Goal: Task Accomplishment & Management: Use online tool/utility

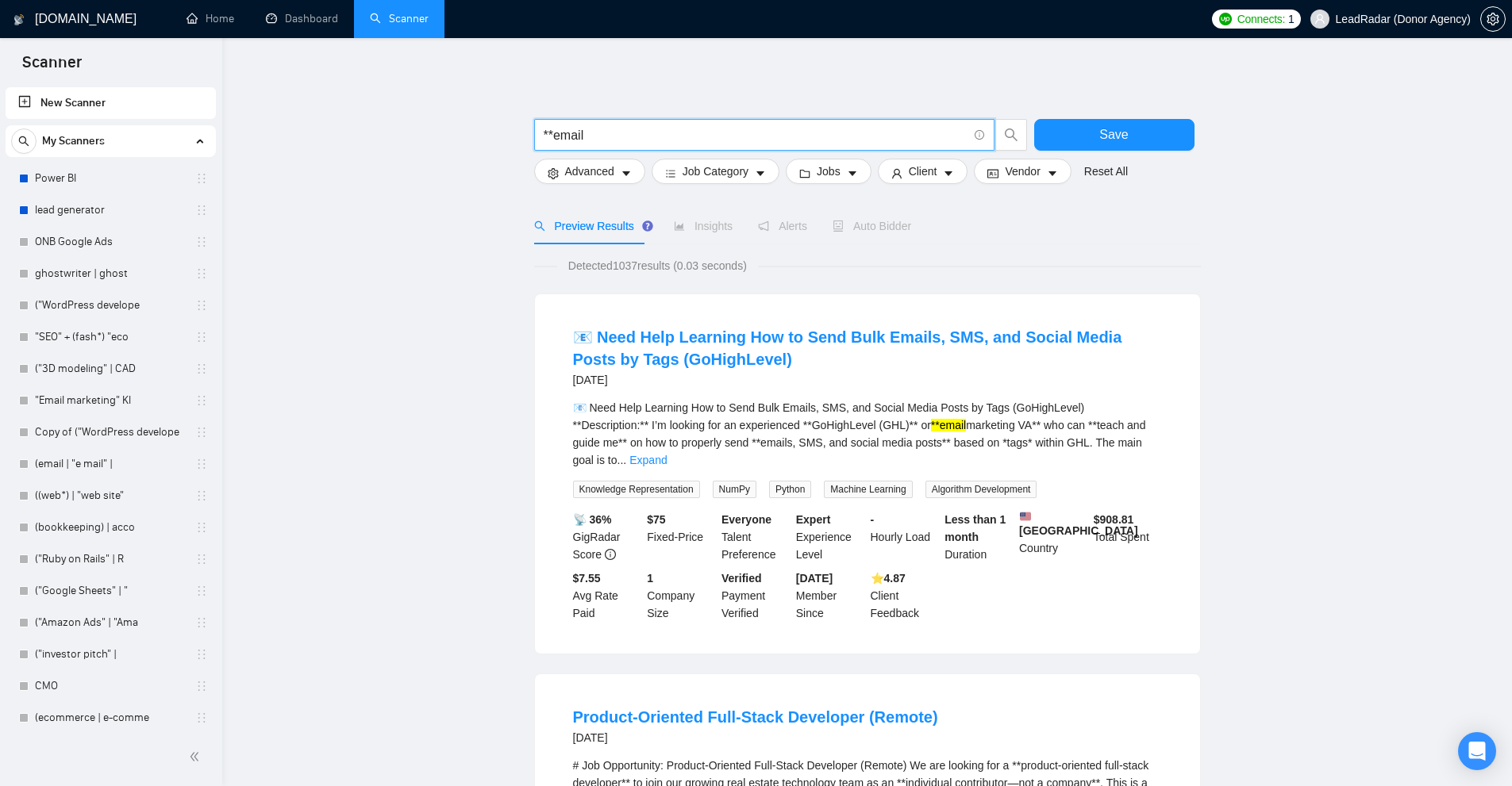
scroll to position [196, 0]
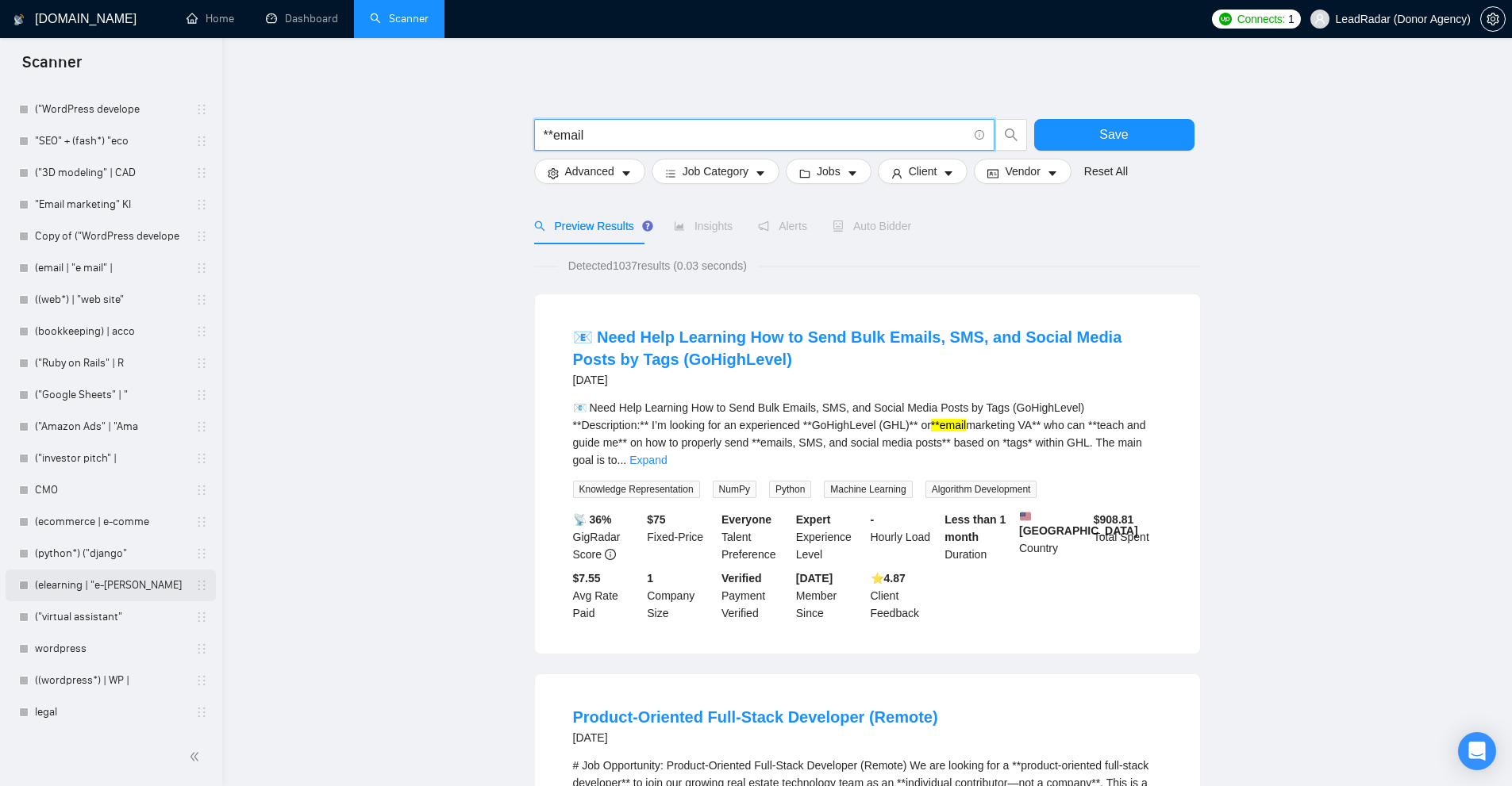
click at [178, 586] on link "(elearning | "e-[PERSON_NAME]" at bounding box center [110, 585] width 151 height 31
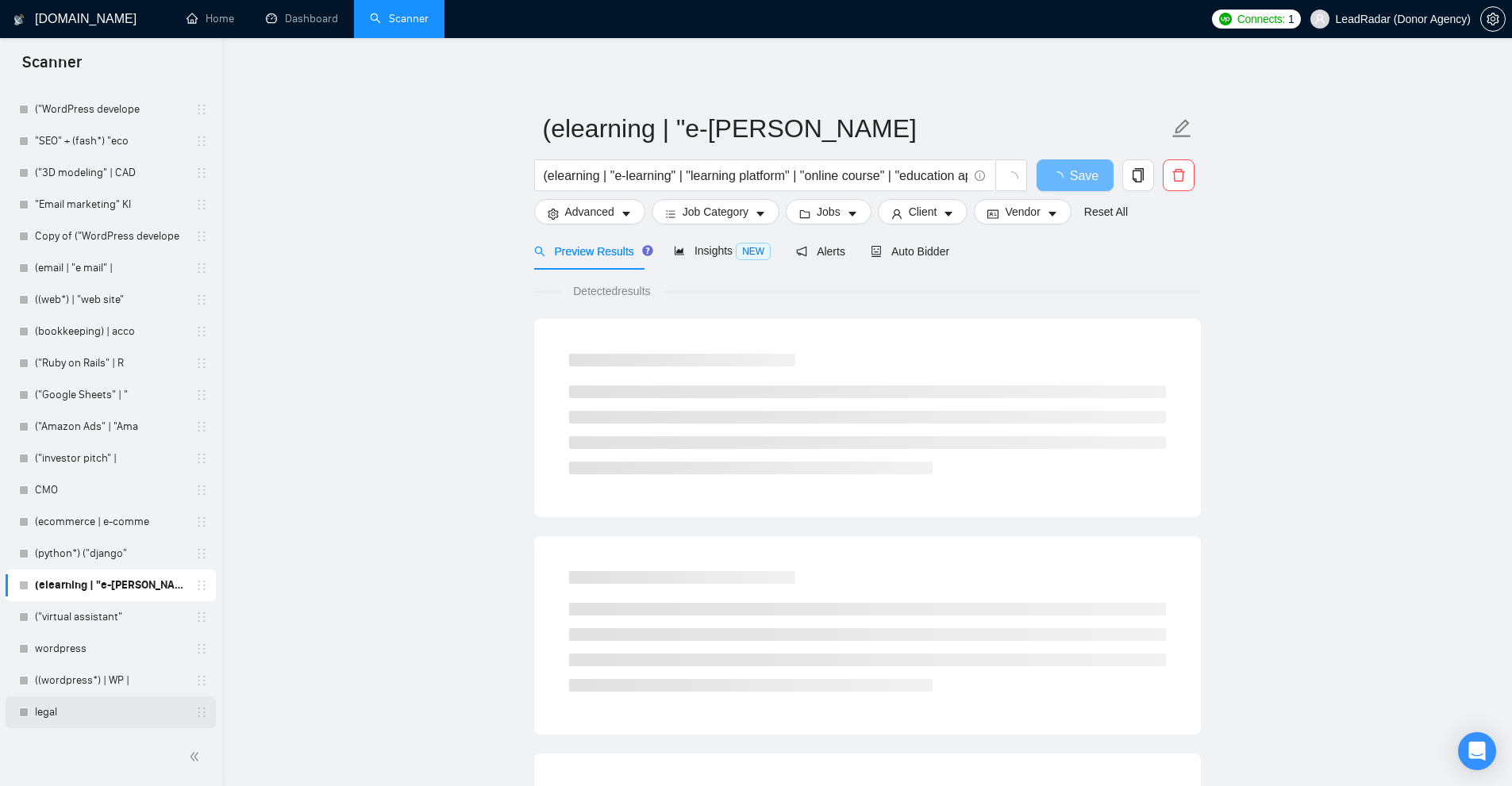
click at [106, 704] on link "legal" at bounding box center [110, 712] width 151 height 31
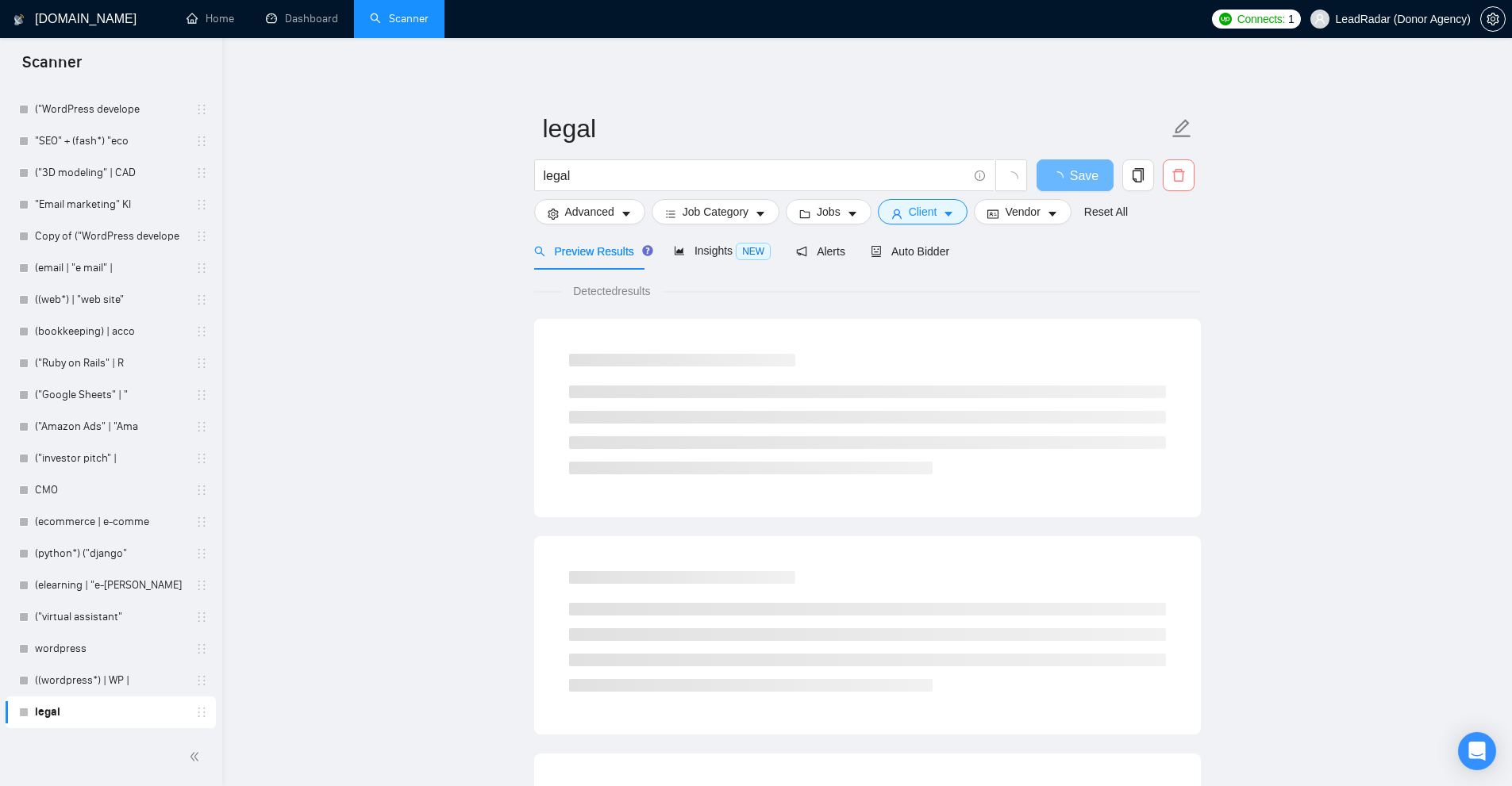
click at [1185, 183] on icon "delete" at bounding box center [1178, 175] width 14 height 14
click at [1156, 258] on button "Yes" at bounding box center [1168, 255] width 31 height 19
click at [105, 674] on link "((wordpress*) | WP |" at bounding box center [110, 681] width 151 height 31
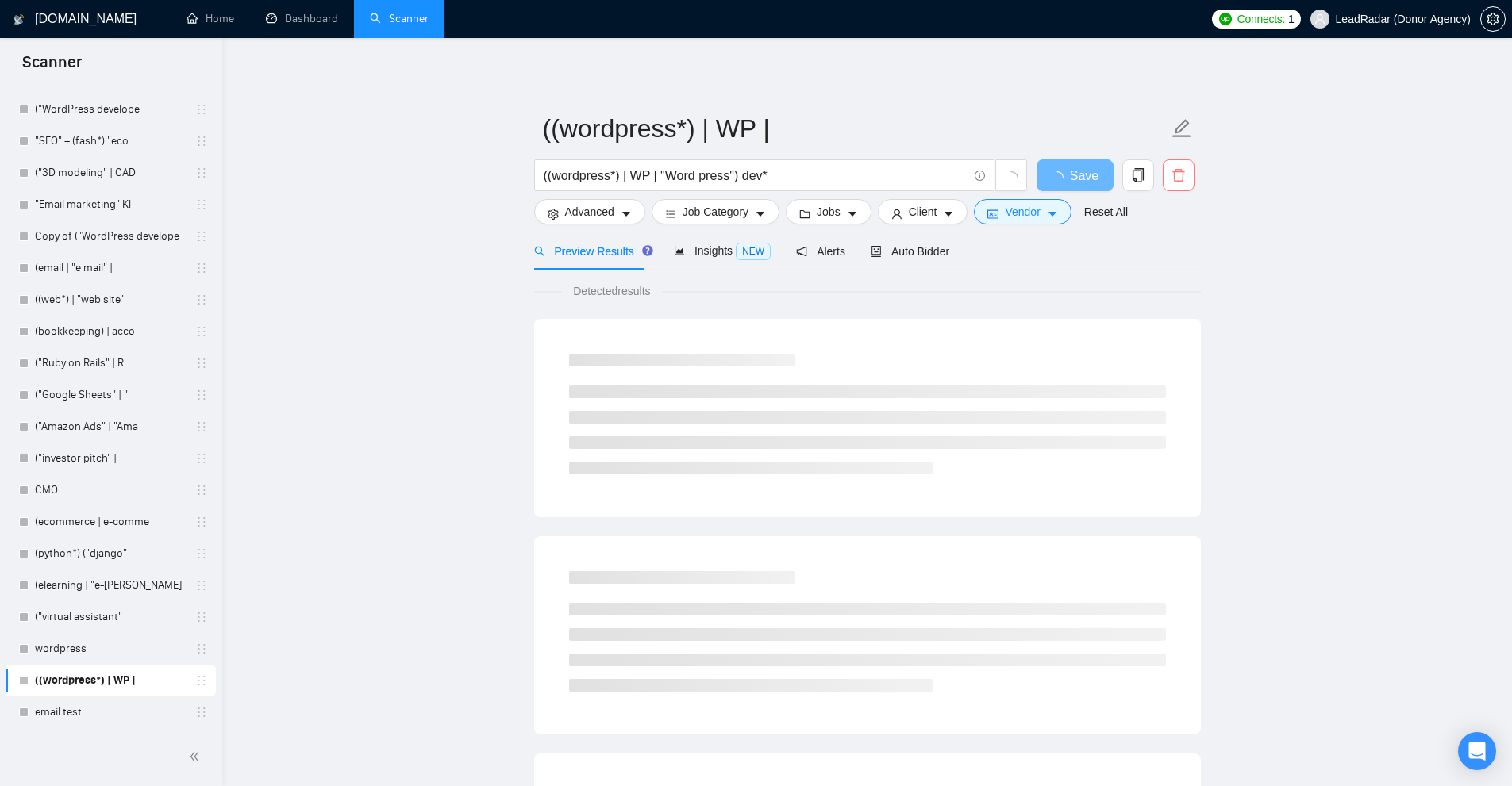
click at [1185, 181] on span "delete" at bounding box center [1178, 175] width 30 height 14
click at [1166, 257] on span "Yes" at bounding box center [1168, 255] width 18 height 18
click at [95, 645] on link "wordpress" at bounding box center [110, 648] width 151 height 31
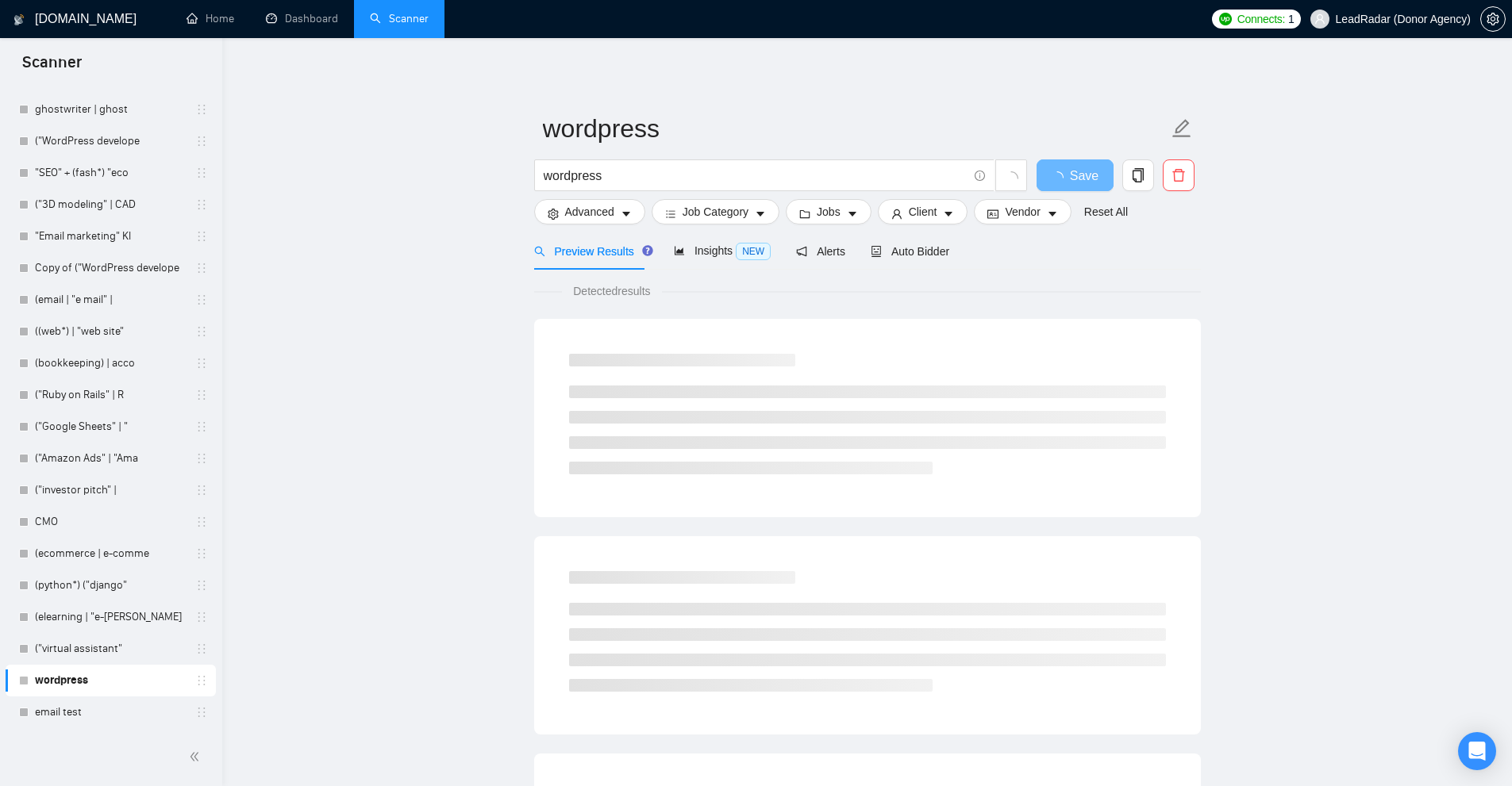
scroll to position [164, 0]
click at [1193, 174] on span "delete" at bounding box center [1178, 175] width 30 height 14
click at [1167, 262] on span "Yes" at bounding box center [1168, 255] width 18 height 18
click at [55, 447] on link "("Amazon Ads" | "Ama" at bounding box center [110, 458] width 151 height 31
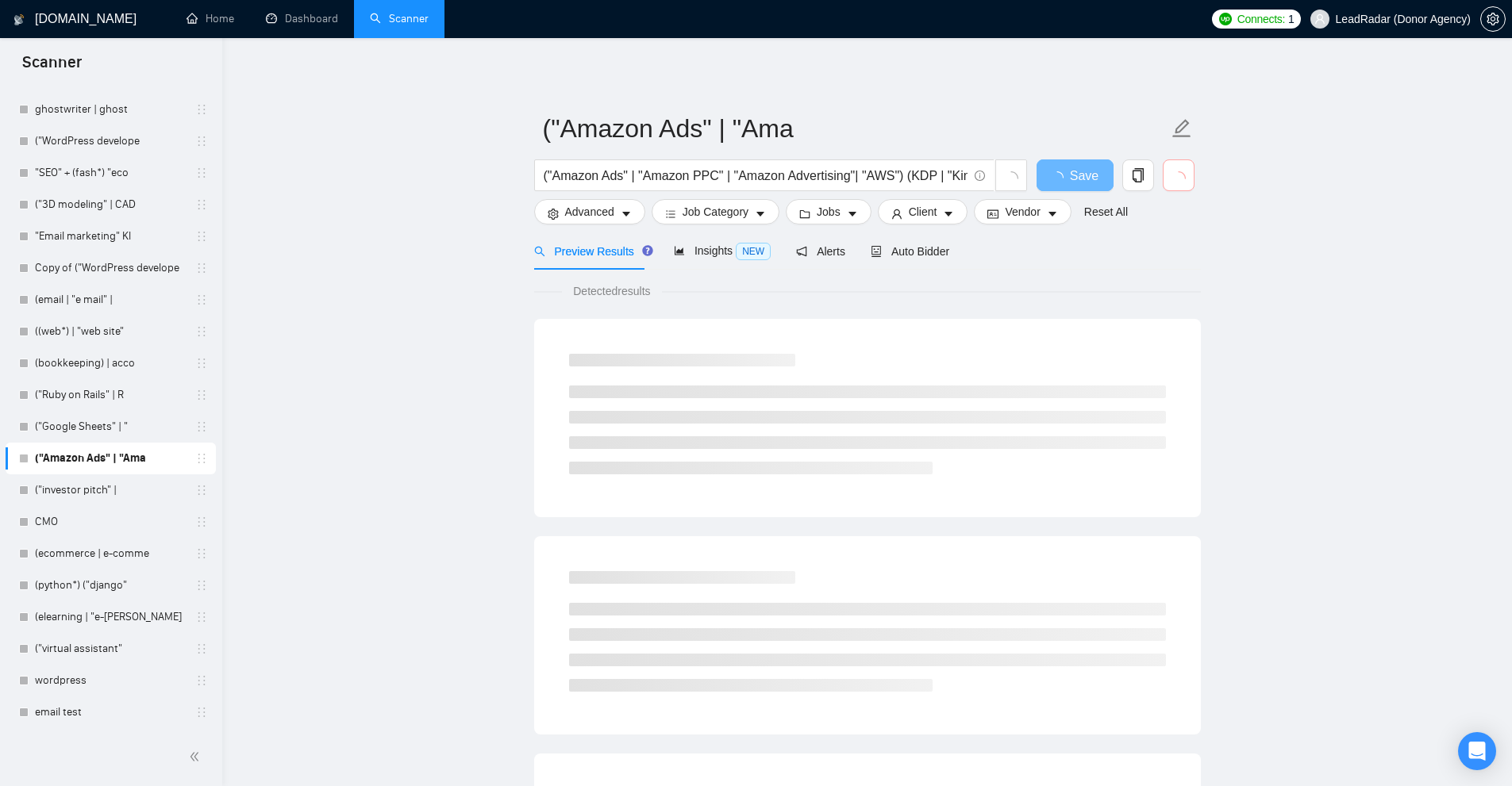
click at [1170, 176] on button "button" at bounding box center [1178, 174] width 31 height 31
click at [1170, 176] on span "delete" at bounding box center [1178, 175] width 30 height 14
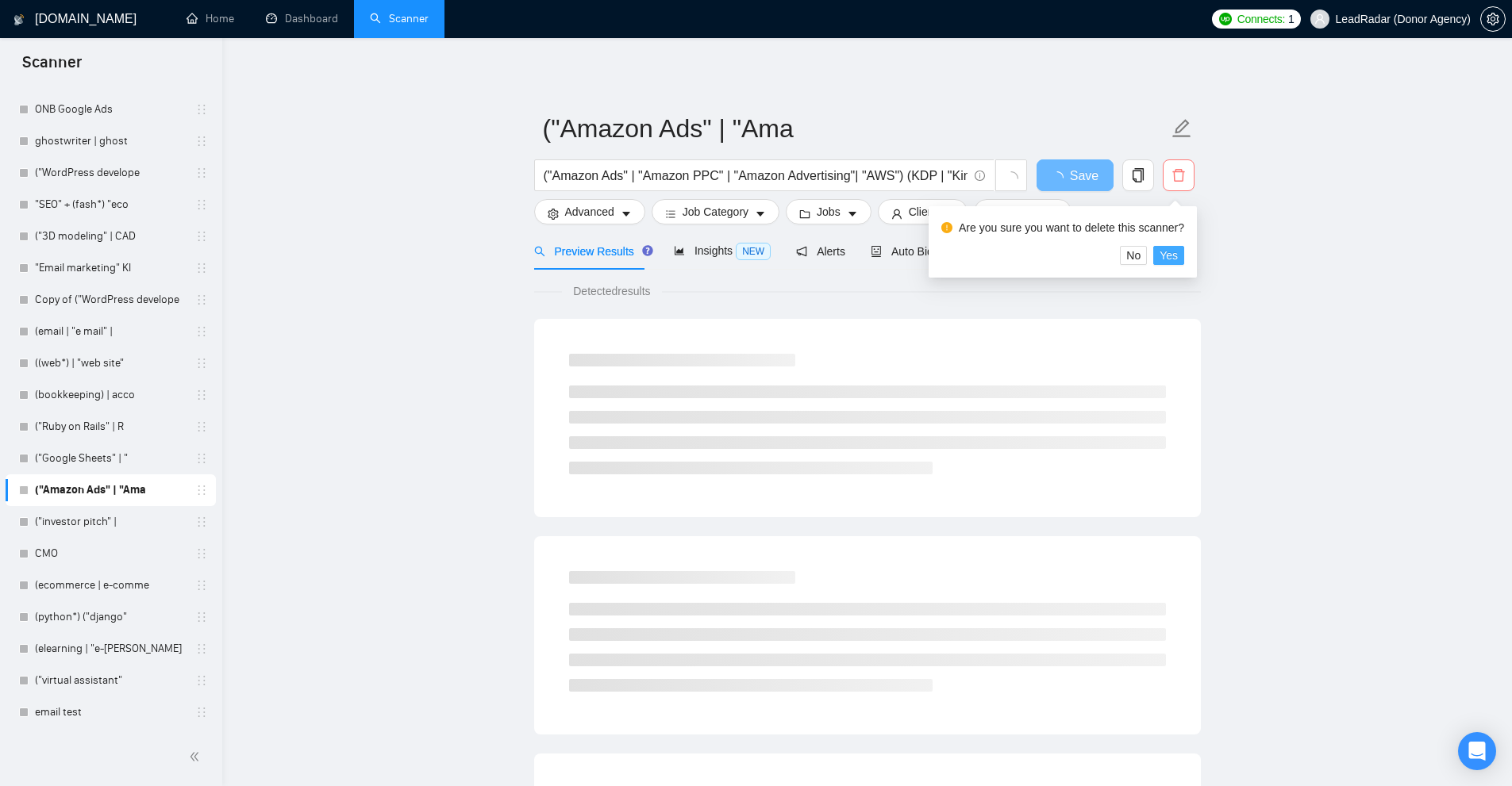
click at [1161, 250] on span "Yes" at bounding box center [1168, 255] width 18 height 18
click at [104, 444] on link "("Google Sheets" | "" at bounding box center [110, 458] width 151 height 31
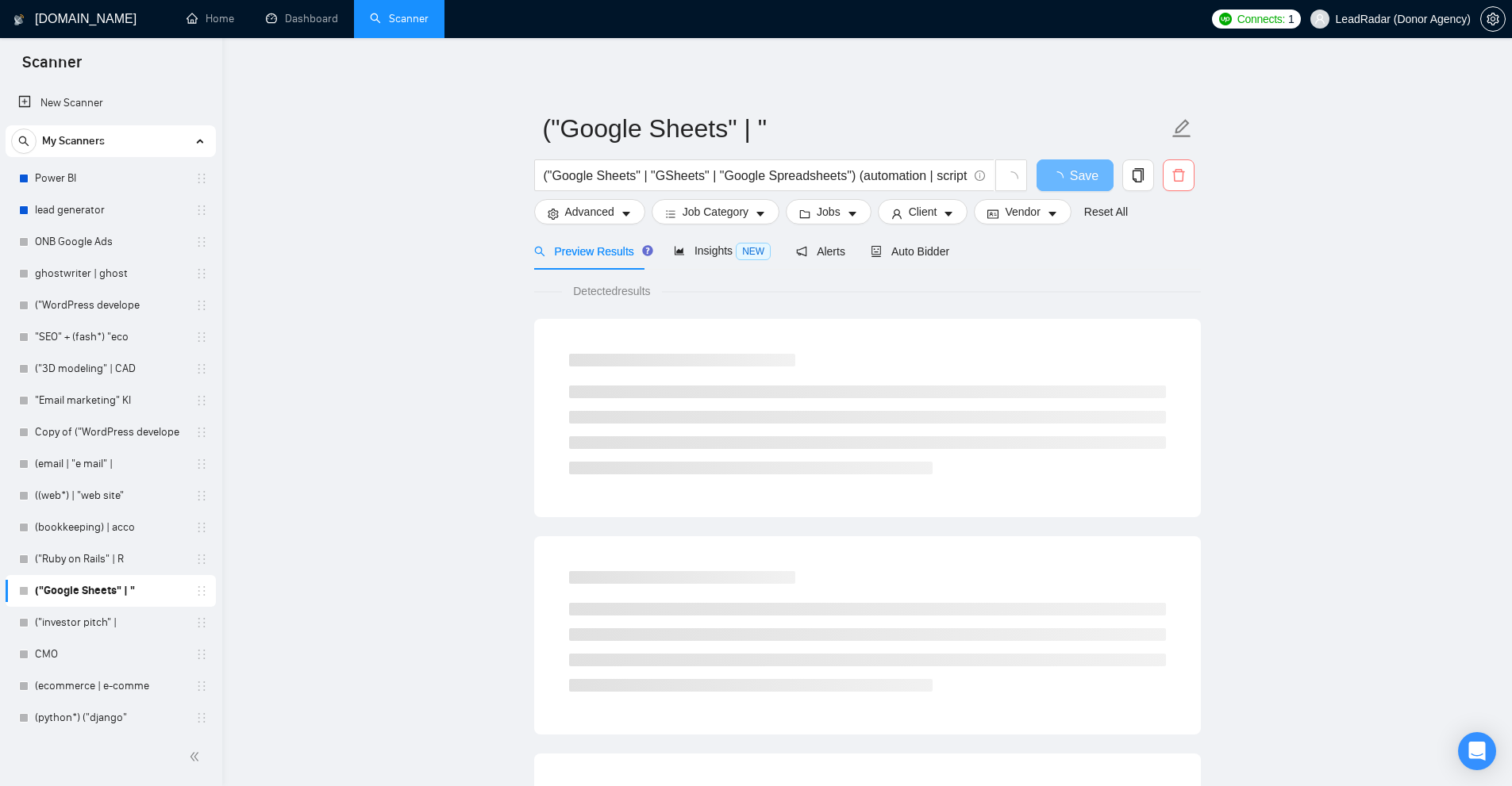
click at [1176, 185] on button "button" at bounding box center [1178, 174] width 31 height 31
click at [1175, 260] on button "Yes" at bounding box center [1168, 255] width 31 height 19
click at [108, 186] on link "Power BI" at bounding box center [110, 178] width 151 height 31
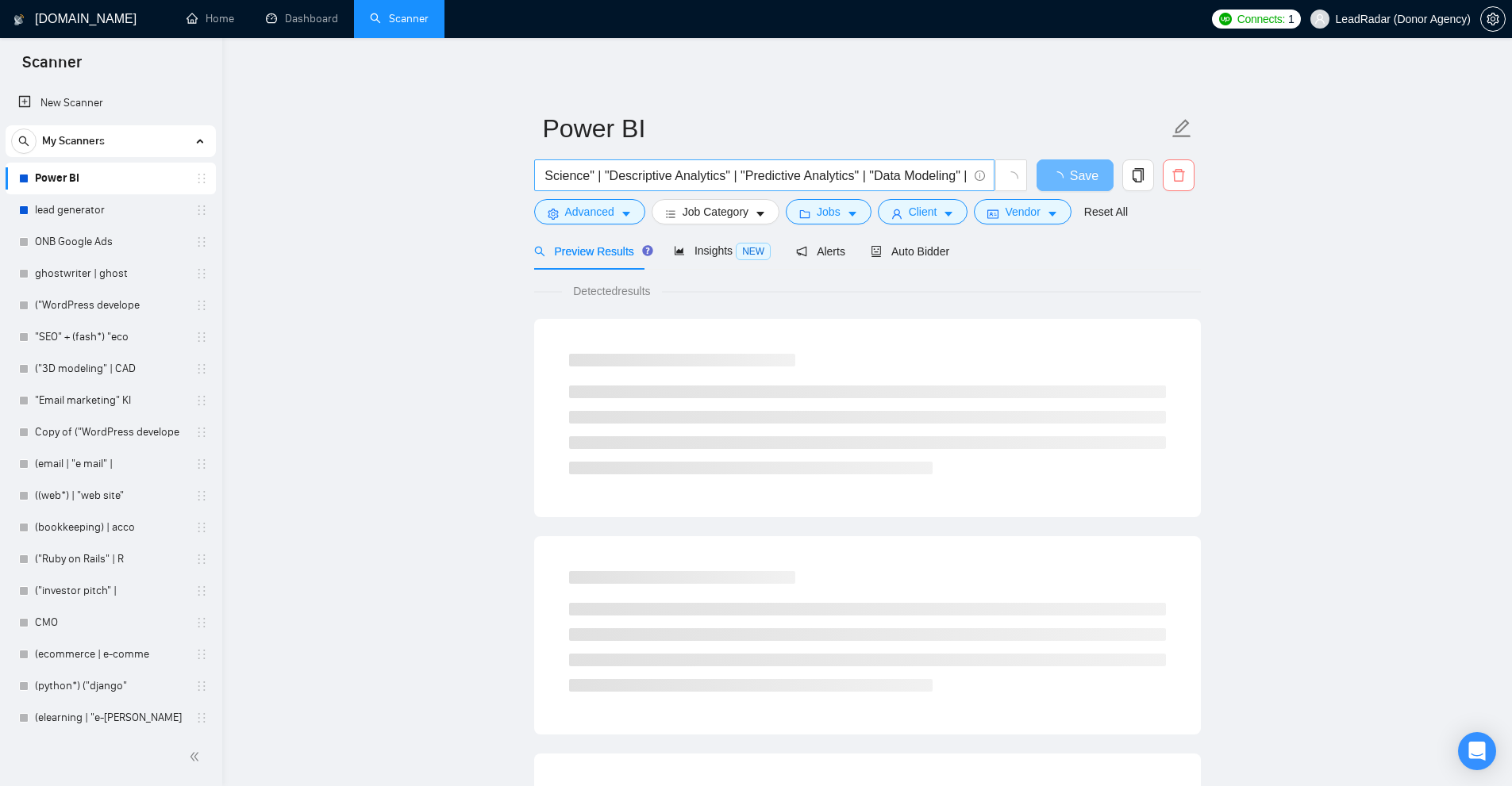
scroll to position [0, 3226]
click at [895, 173] on input "("Power BI" | "Microsoft Power BI" | "Power BI Developer" | "Power BI Dashboard…" at bounding box center [756, 175] width 424 height 20
click at [1178, 175] on icon "delete" at bounding box center [1178, 175] width 14 height 14
click at [1168, 253] on span "Yes" at bounding box center [1168, 255] width 18 height 18
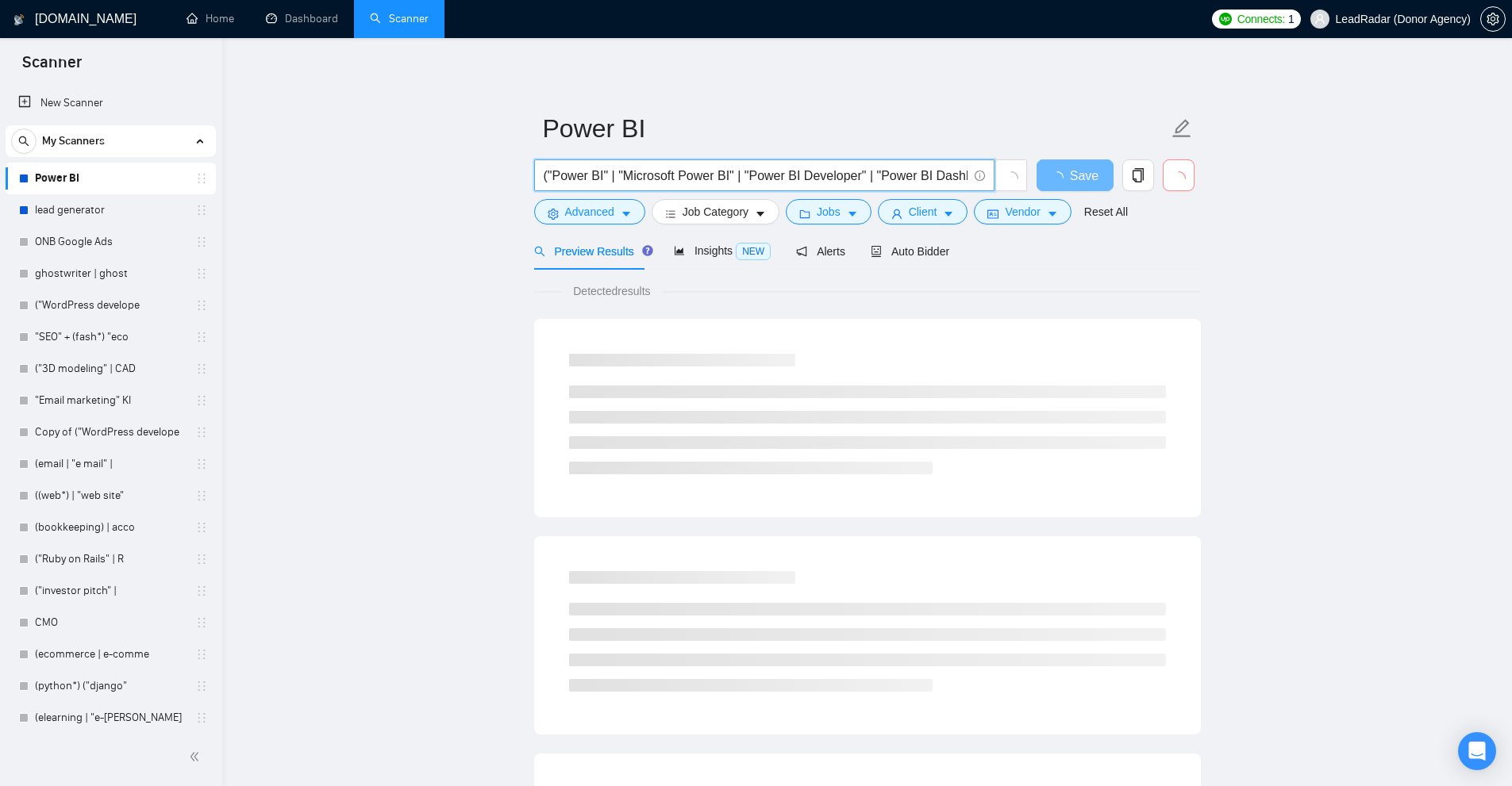
click at [940, 185] on input "("Power BI" | "Microsoft Power BI" | "Power BI Developer" | "Power BI Dashboard…" at bounding box center [756, 175] width 424 height 20
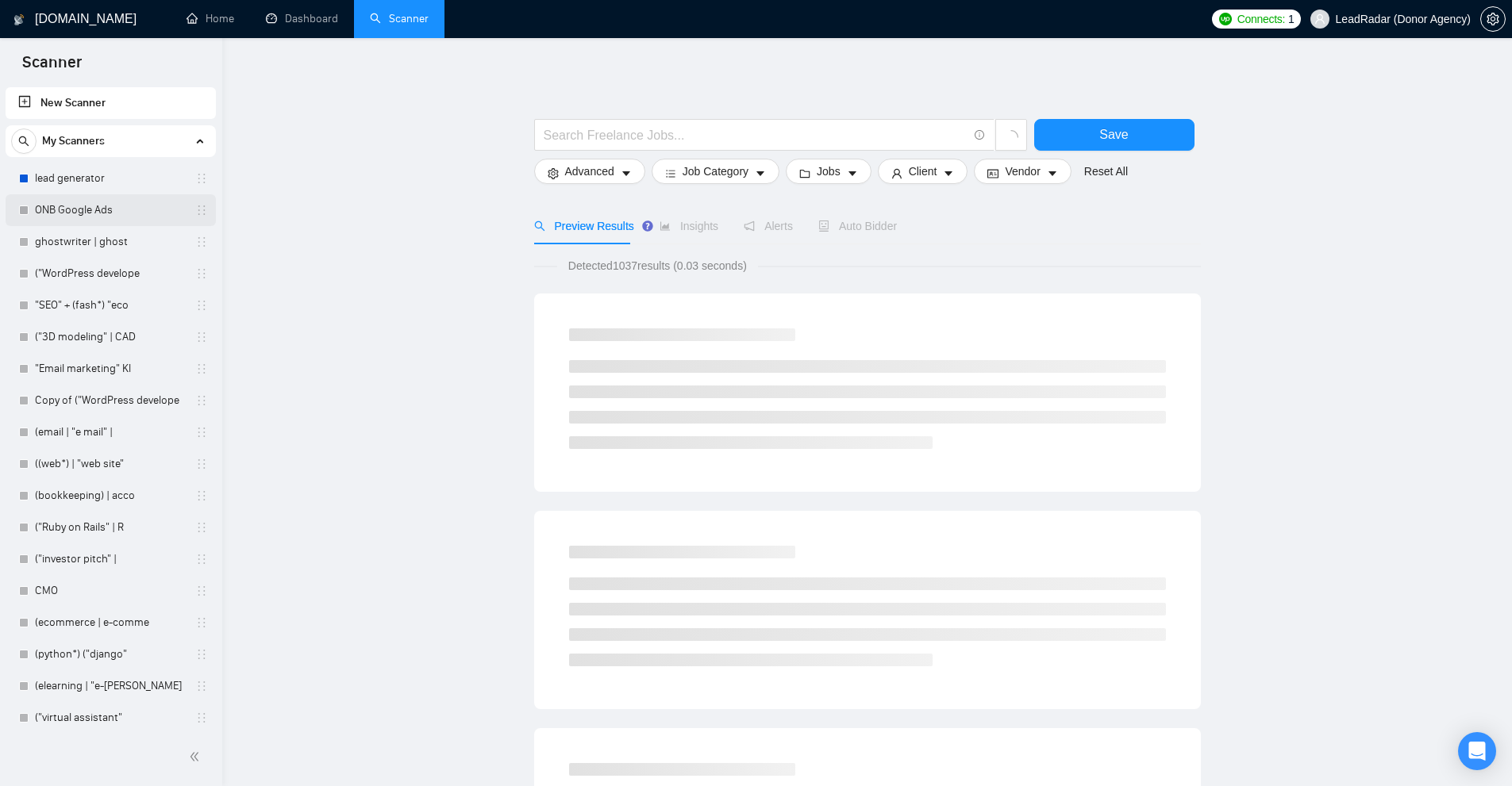
click at [60, 196] on link "ONB Google Ads" at bounding box center [110, 210] width 151 height 31
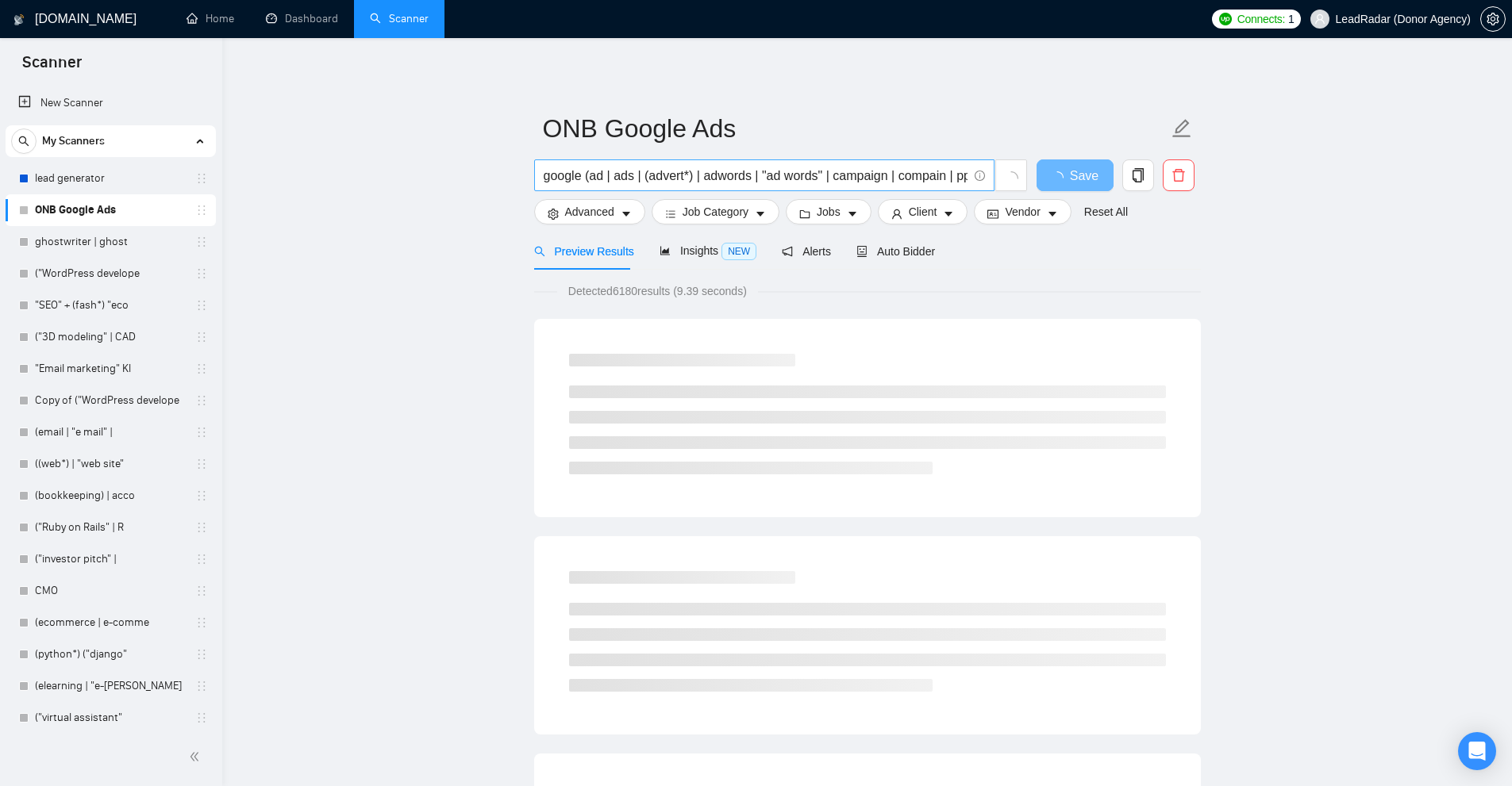
scroll to position [0, 104]
click at [1172, 174] on icon "delete" at bounding box center [1178, 175] width 14 height 14
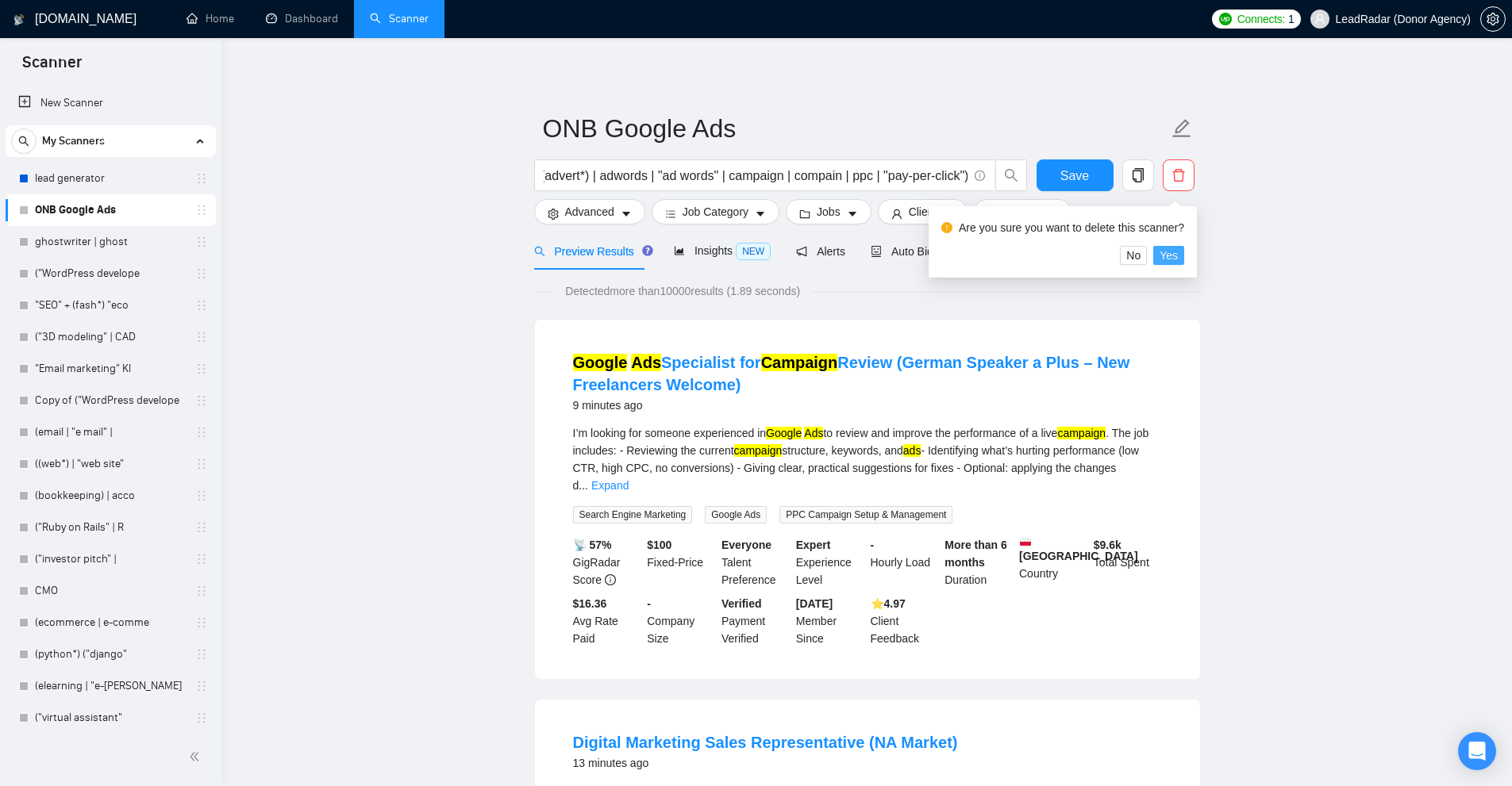
click at [1180, 263] on button "Yes" at bounding box center [1168, 255] width 31 height 19
click at [49, 242] on link "ghostwriter | ghost" at bounding box center [110, 242] width 151 height 31
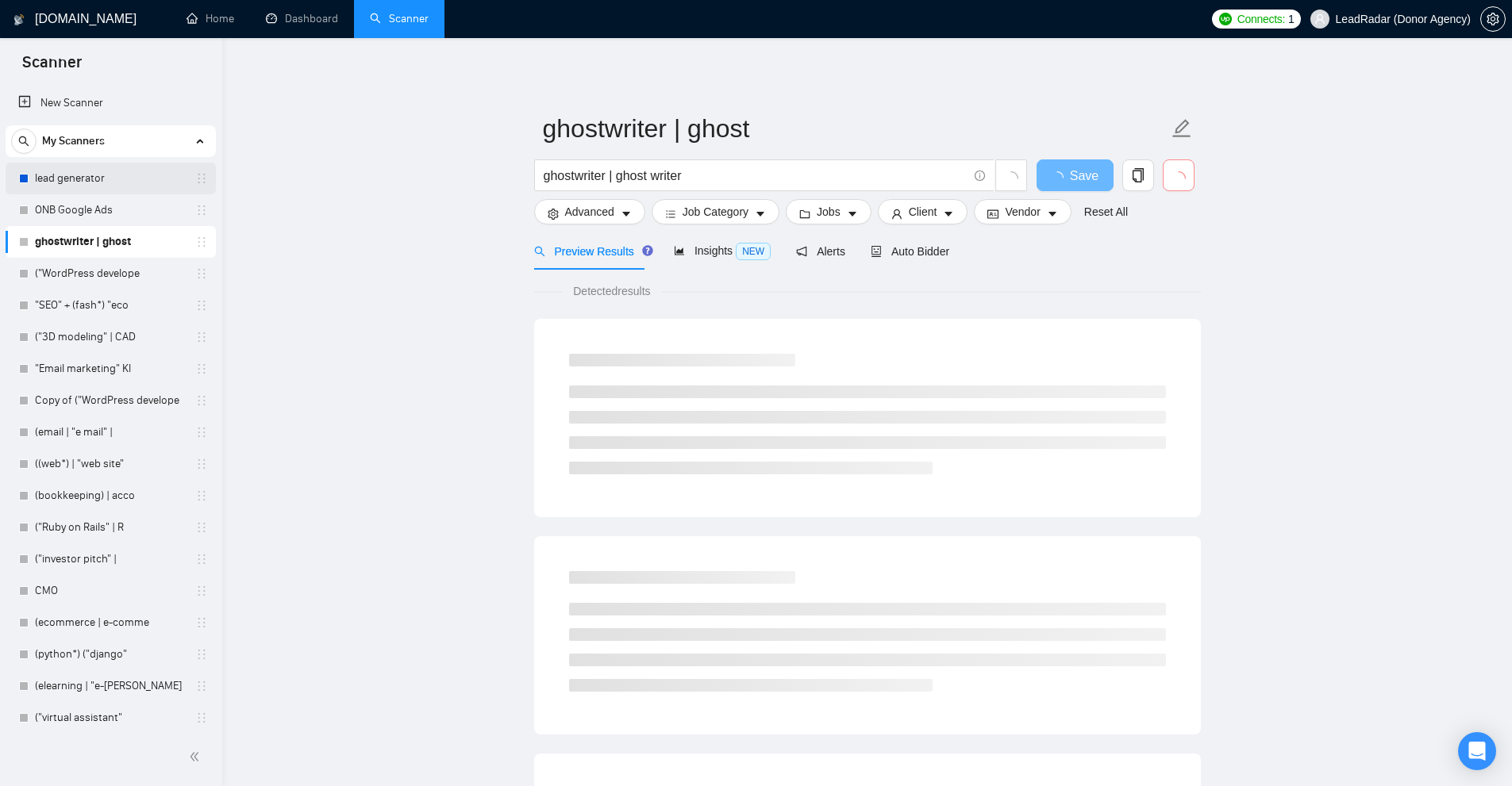
click at [101, 186] on link "lead generator" at bounding box center [110, 178] width 151 height 31
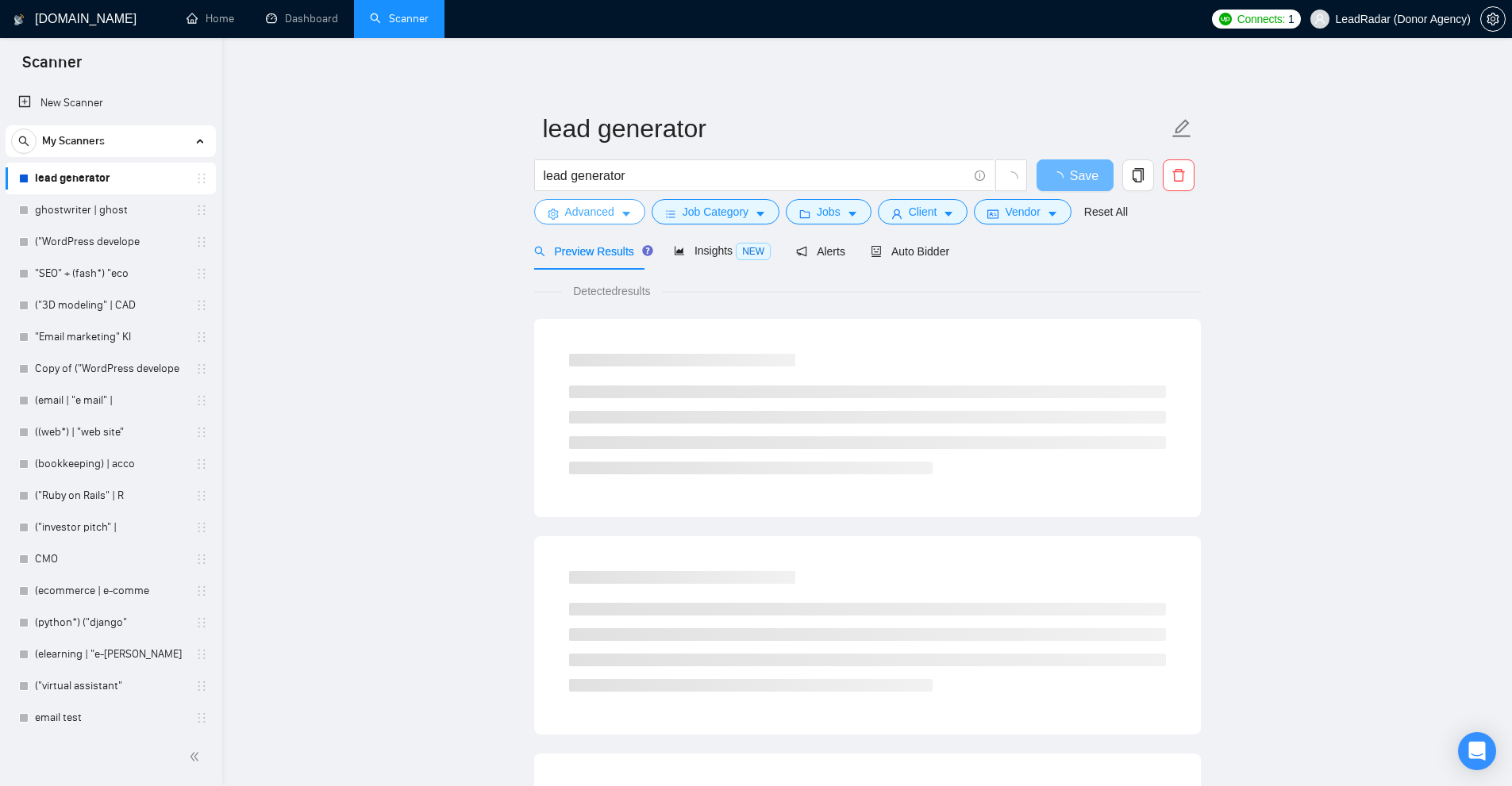
click at [584, 210] on span "Advanced" at bounding box center [590, 212] width 49 height 18
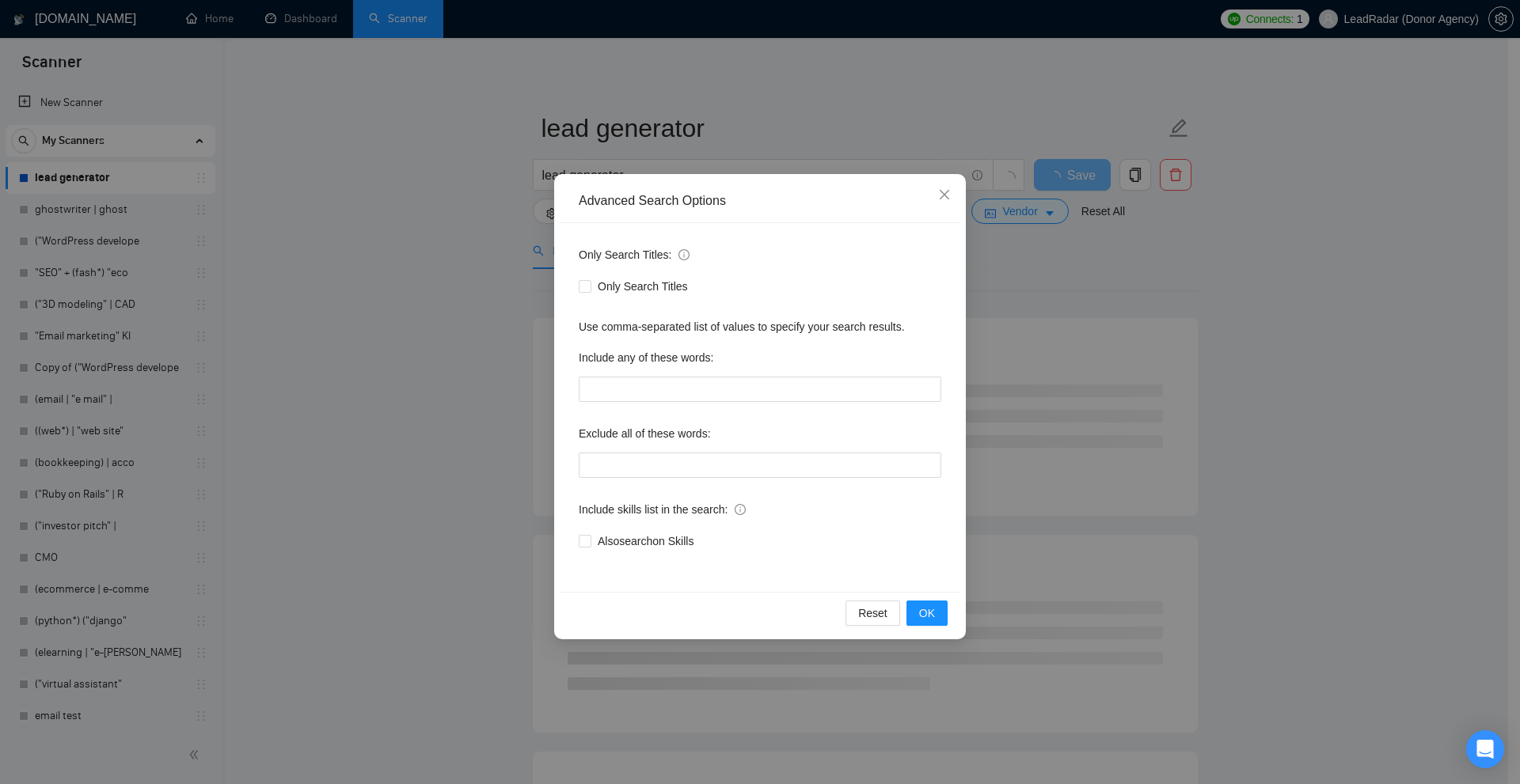
click at [468, 199] on div "Advanced Search Options Only Search Titles: Only Search Titles Use comma-separa…" at bounding box center [760, 392] width 1520 height 784
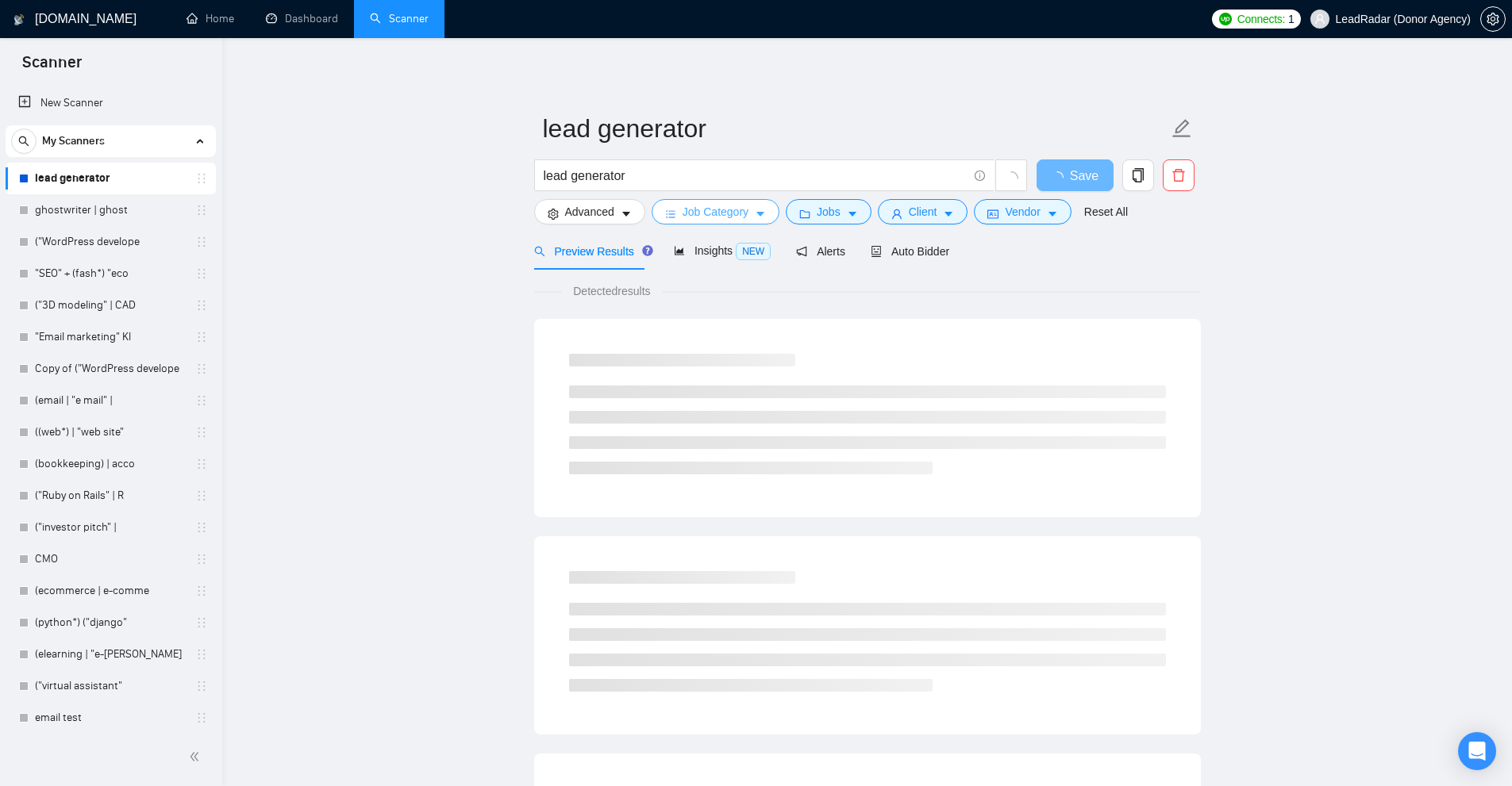
click at [716, 218] on span "Job Category" at bounding box center [715, 212] width 66 height 18
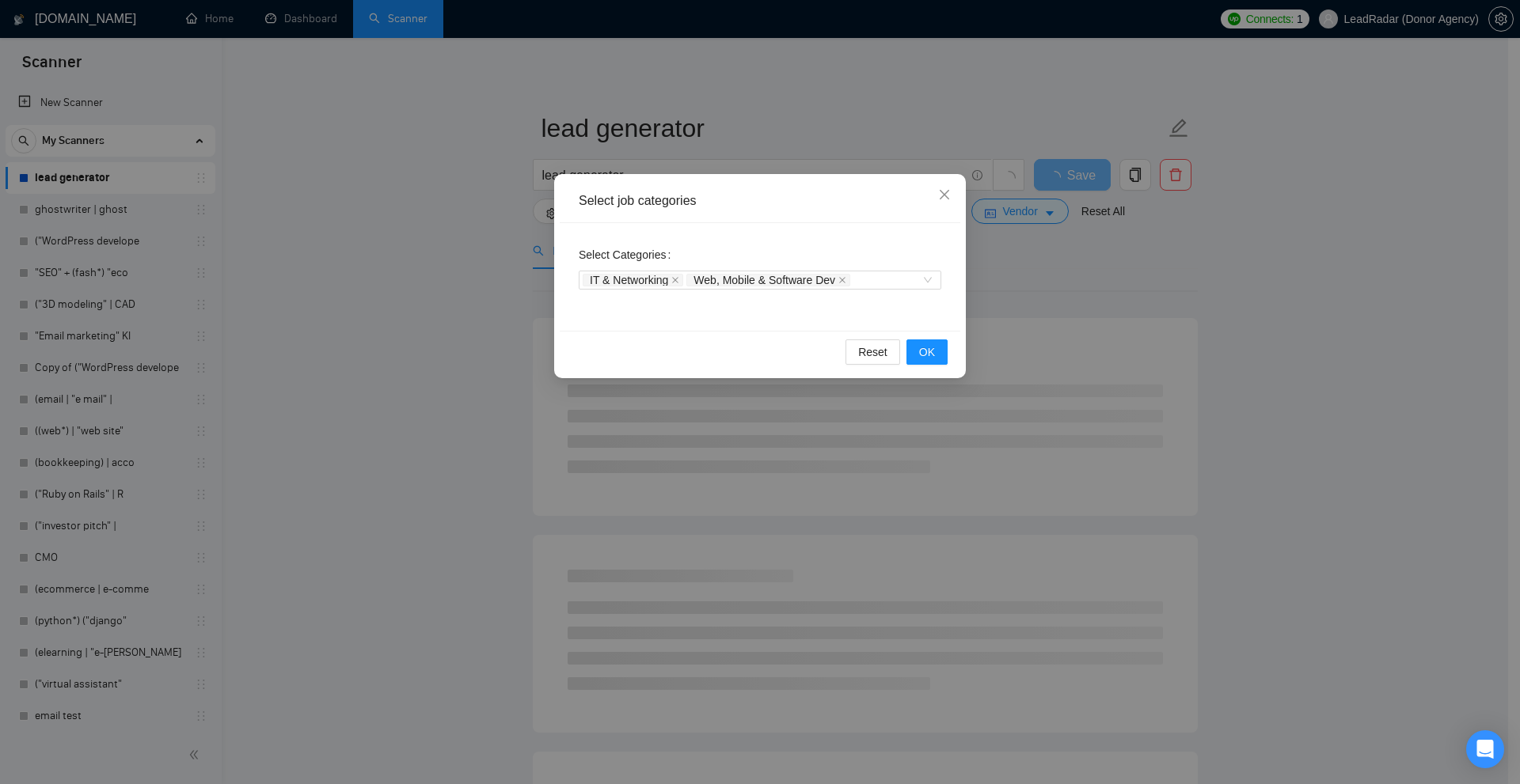
click at [715, 142] on div "Select job categories Select Categories IT & Networking Web, Mobile & Software …" at bounding box center [760, 392] width 1520 height 784
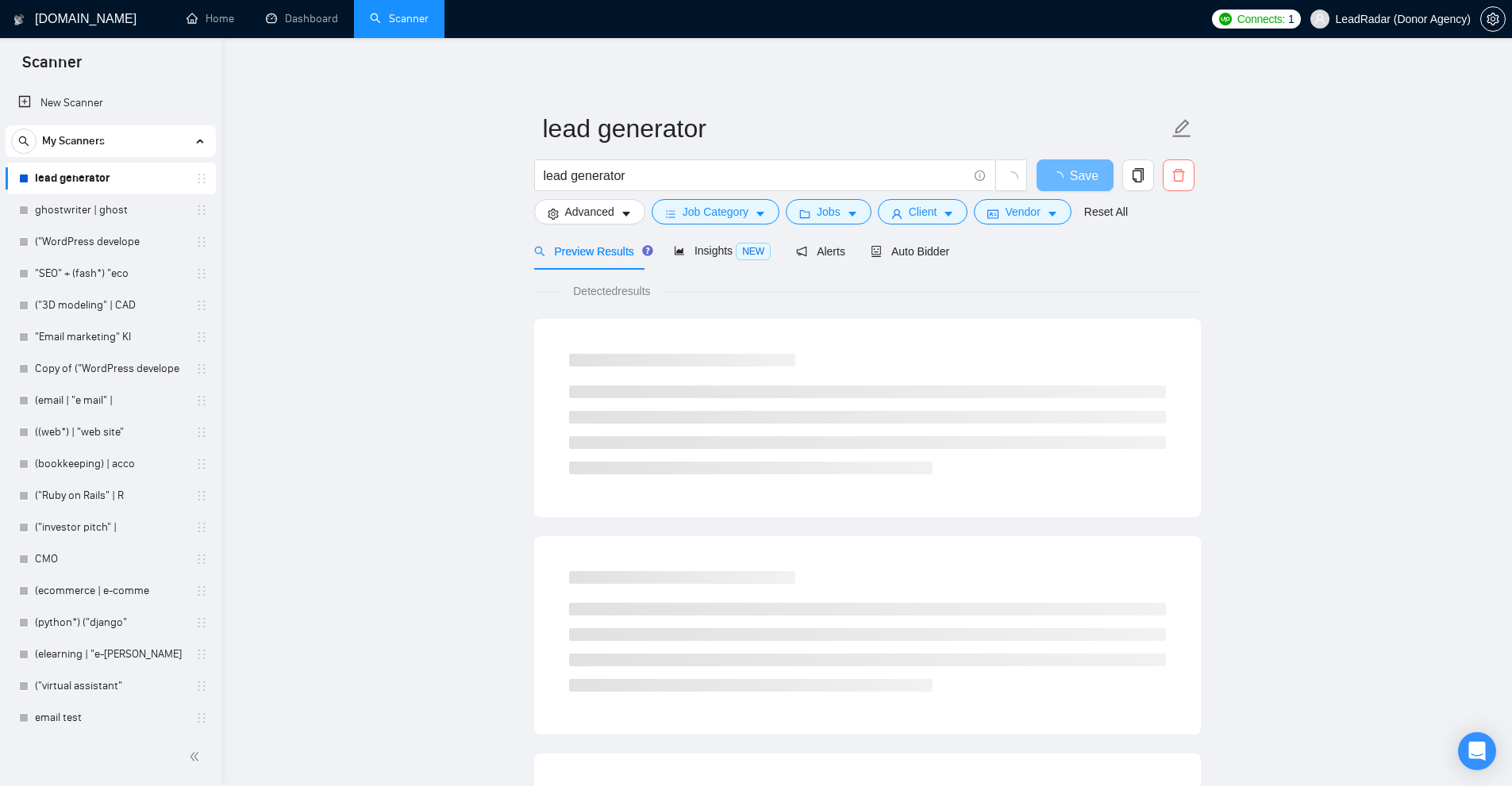
click at [1194, 171] on button "button" at bounding box center [1178, 174] width 31 height 31
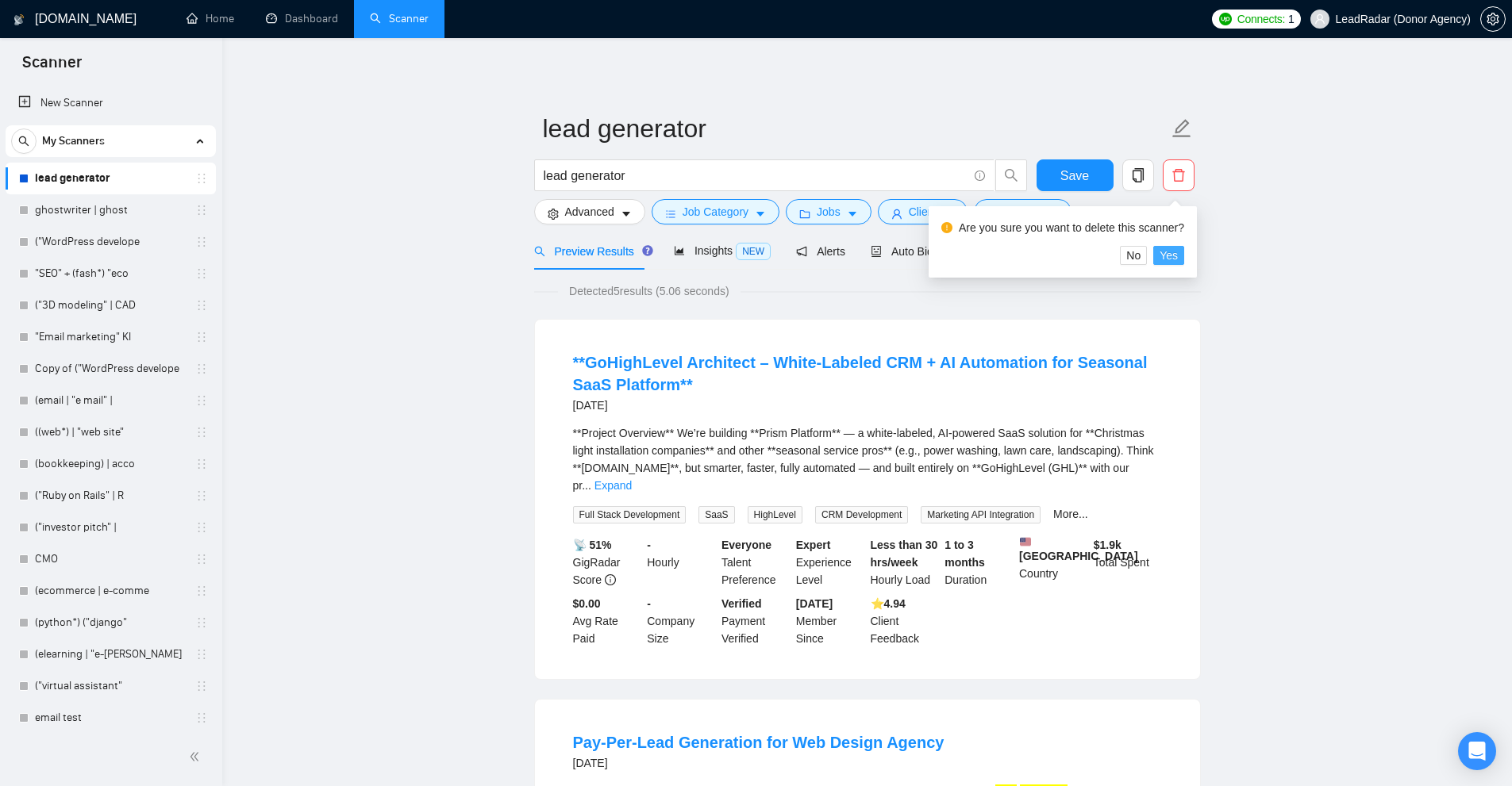
click at [1167, 251] on span "Yes" at bounding box center [1168, 255] width 18 height 18
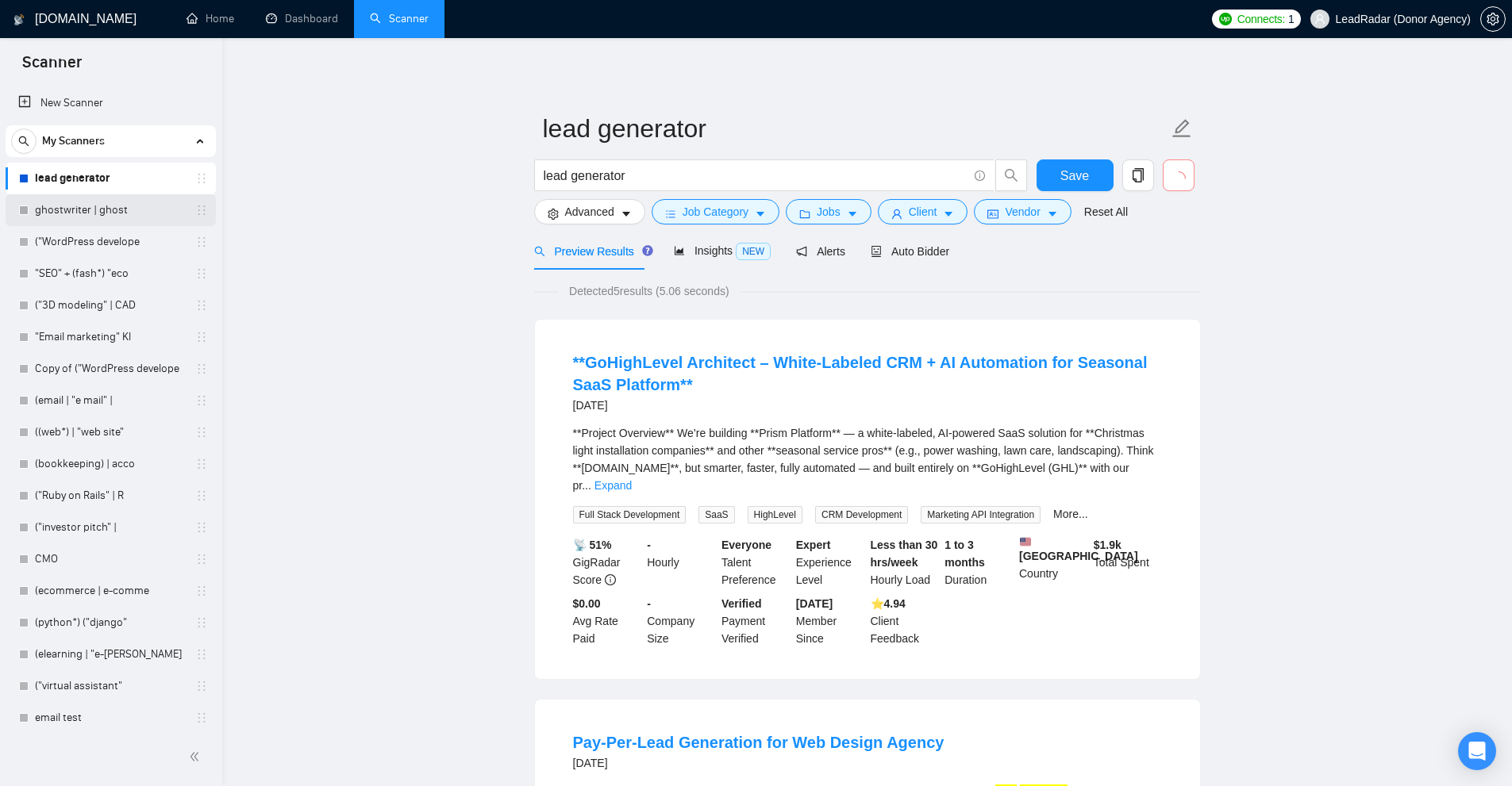
click at [93, 218] on link "ghostwriter | ghost" at bounding box center [110, 210] width 151 height 31
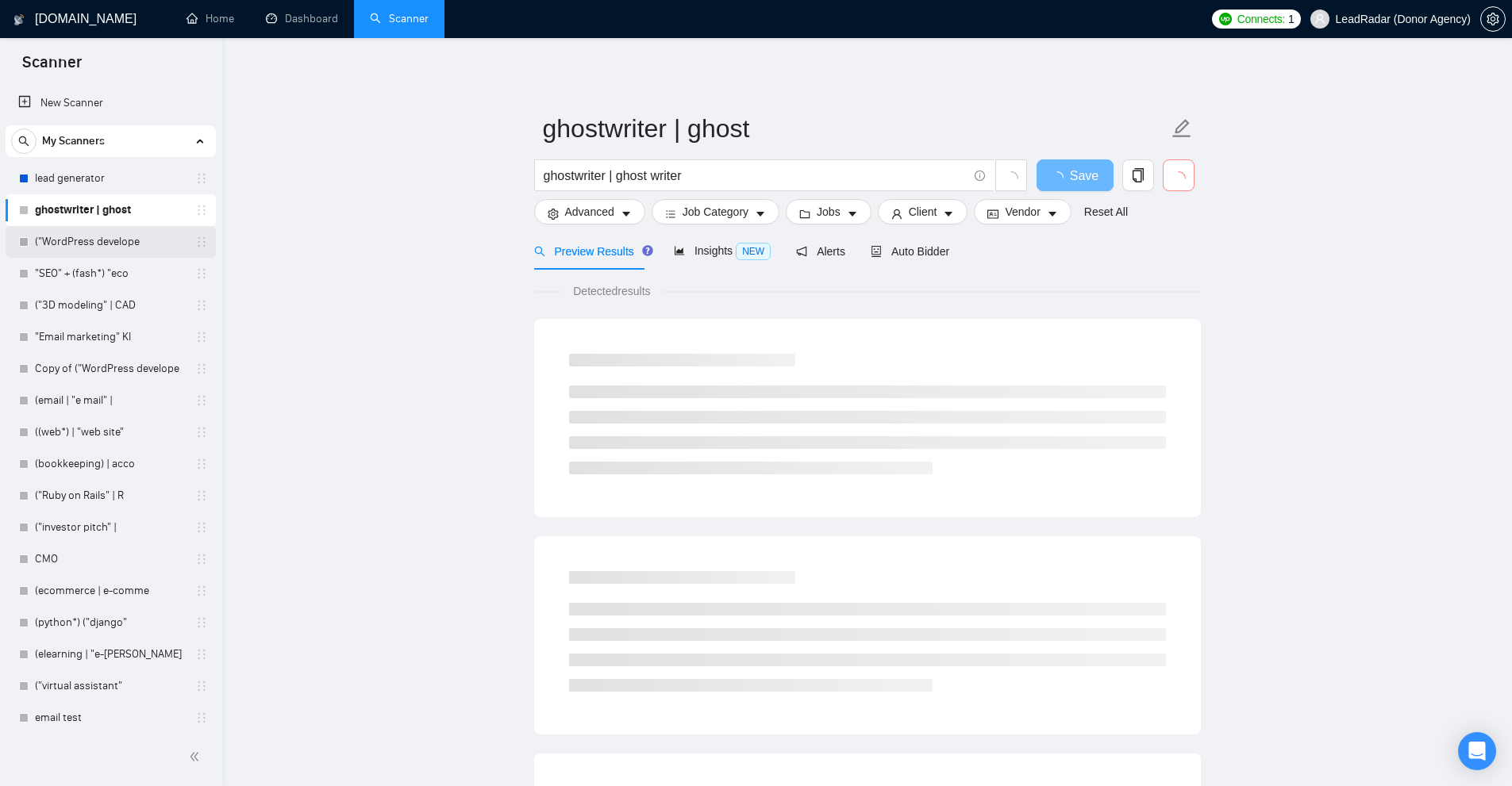
click at [93, 236] on link "("WordPress develope" at bounding box center [110, 242] width 151 height 31
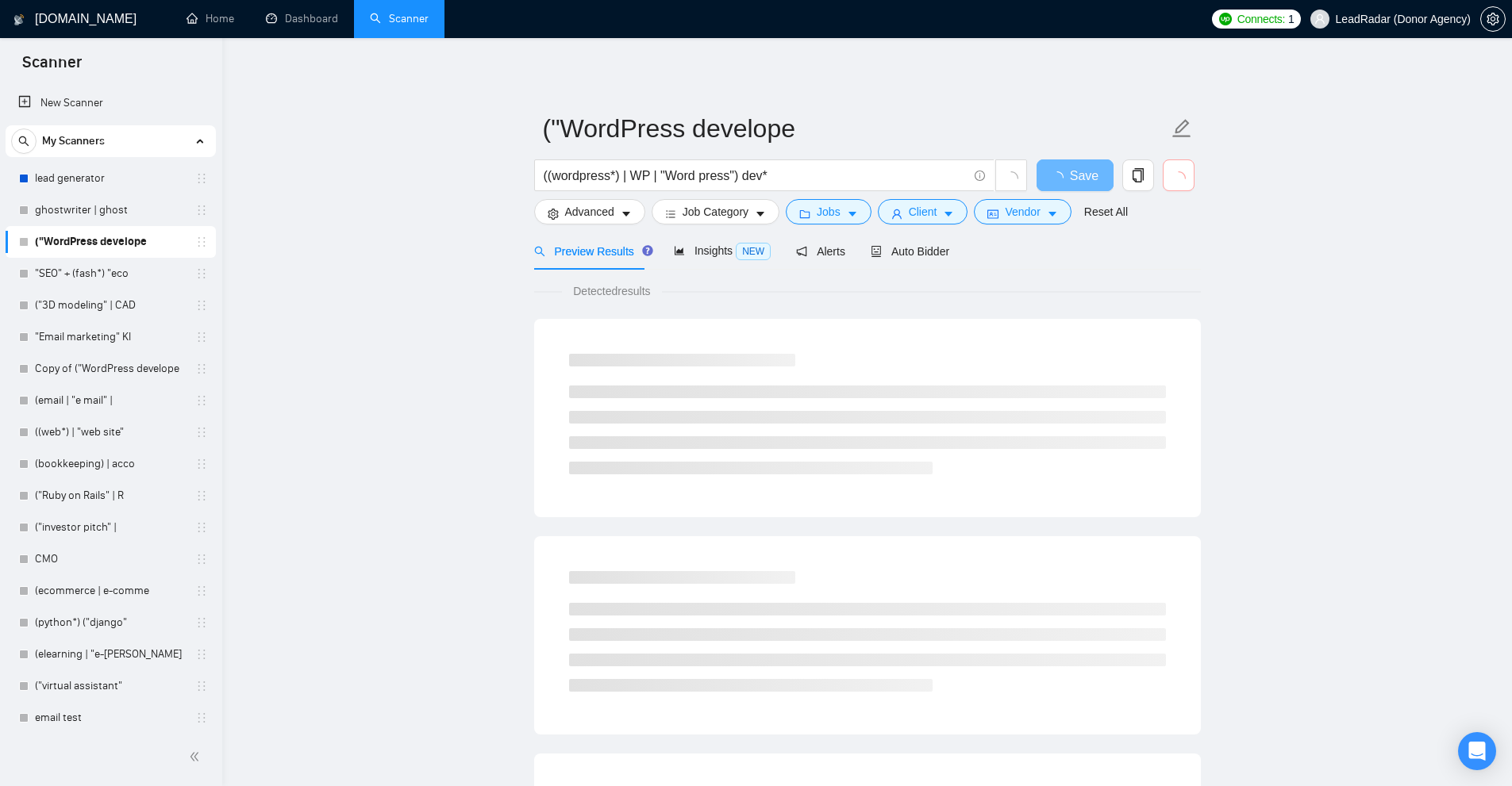
click at [1173, 174] on icon "loading" at bounding box center [1178, 179] width 17 height 17
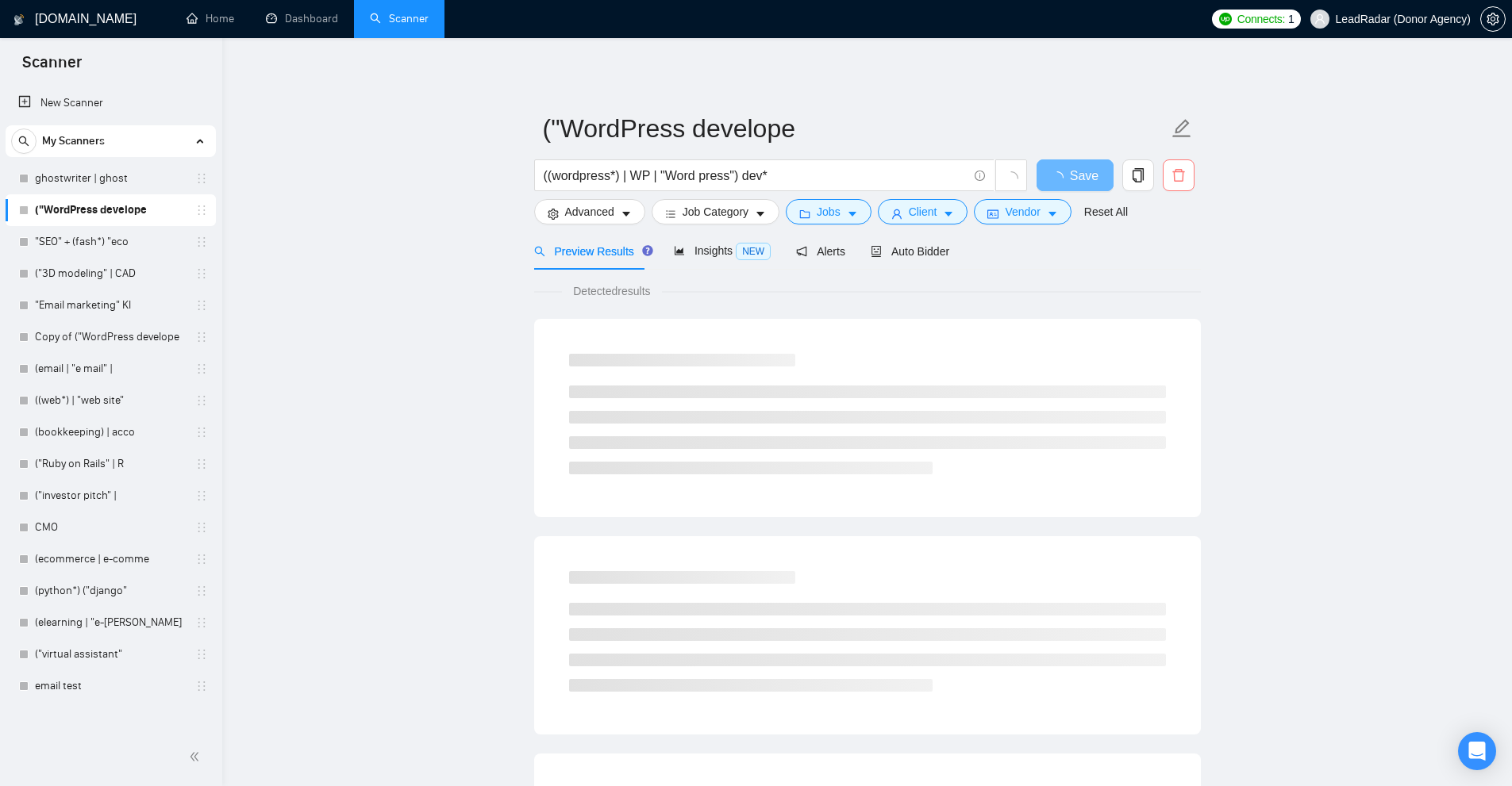
click at [1173, 174] on icon "delete" at bounding box center [1178, 175] width 12 height 13
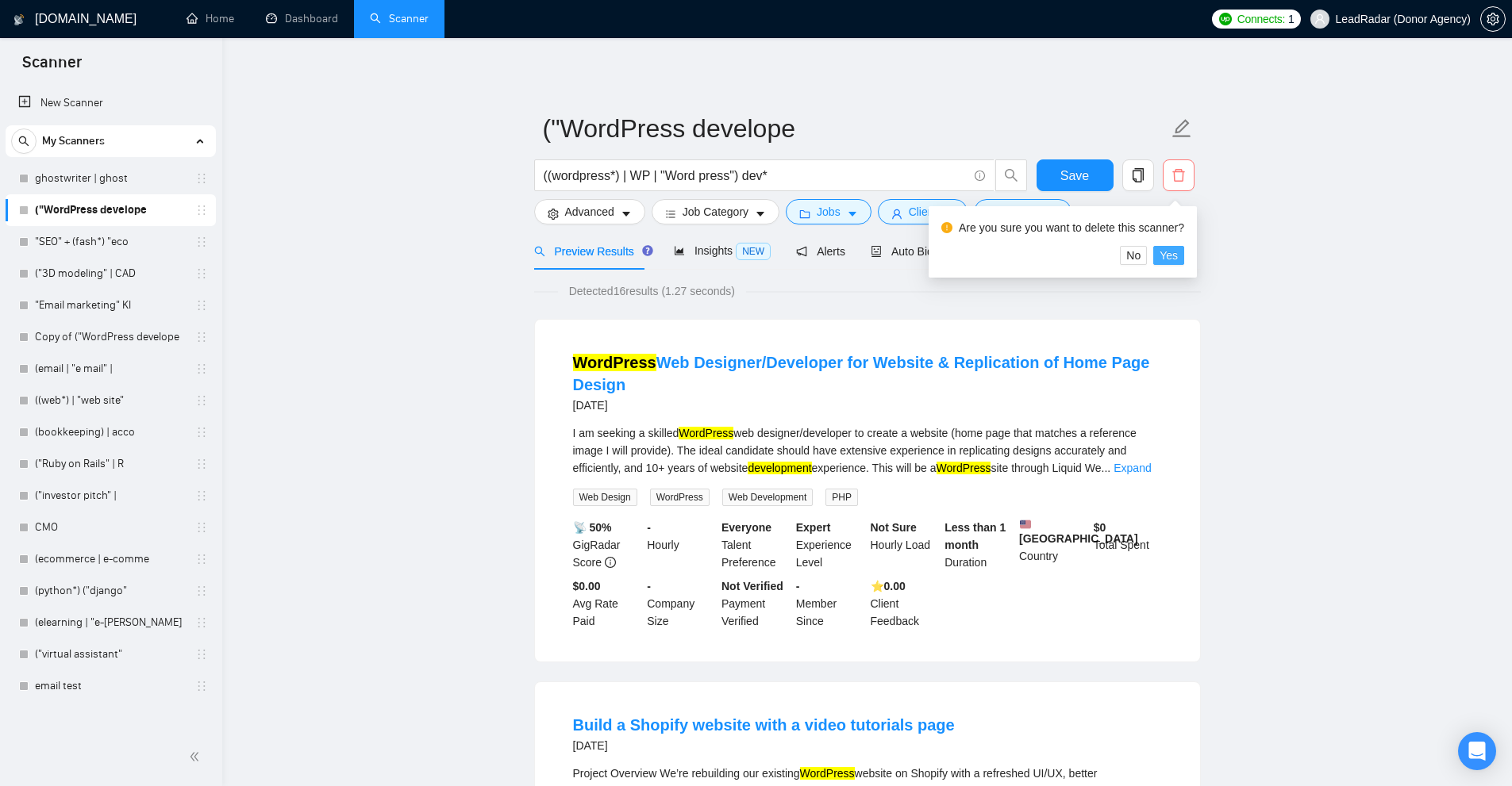
click at [1161, 253] on span "Yes" at bounding box center [1168, 255] width 18 height 18
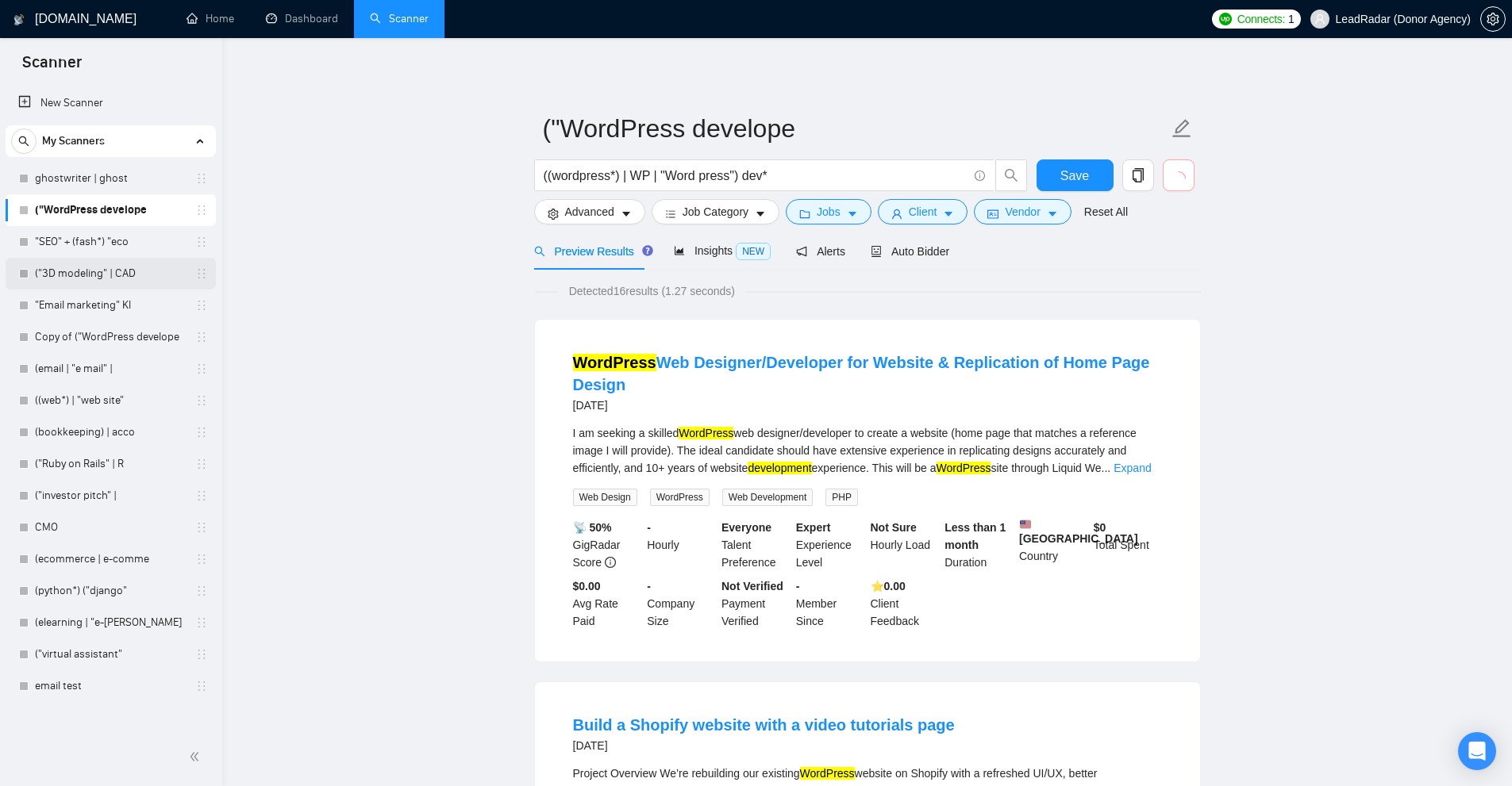
click at [103, 279] on link "("3D modeling" | CAD" at bounding box center [110, 273] width 151 height 31
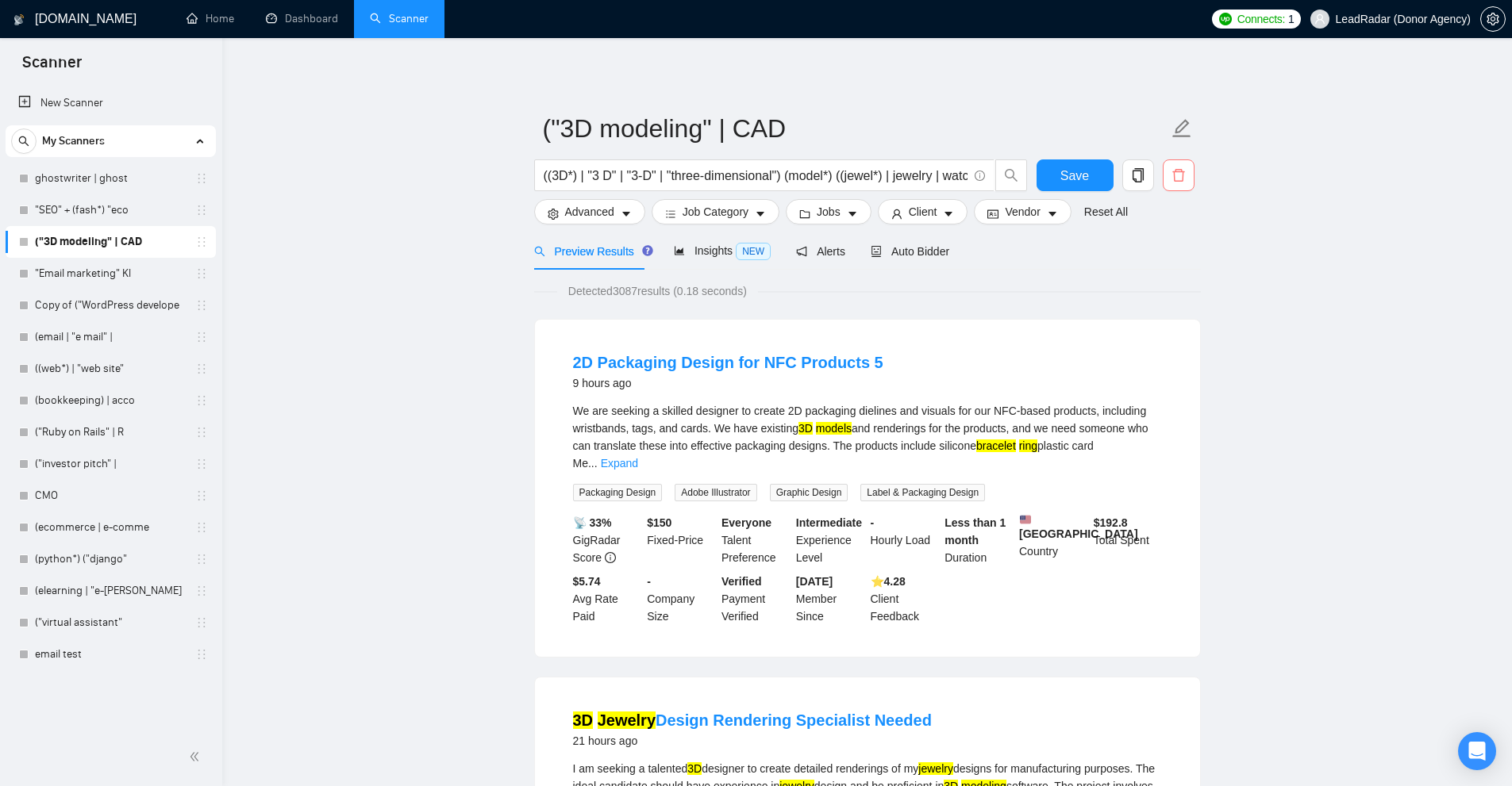
click at [1181, 181] on icon "delete" at bounding box center [1178, 175] width 12 height 13
click at [1165, 255] on span "Yes" at bounding box center [1168, 255] width 18 height 18
click at [44, 289] on link ""Email marketing" Kl" at bounding box center [110, 273] width 151 height 31
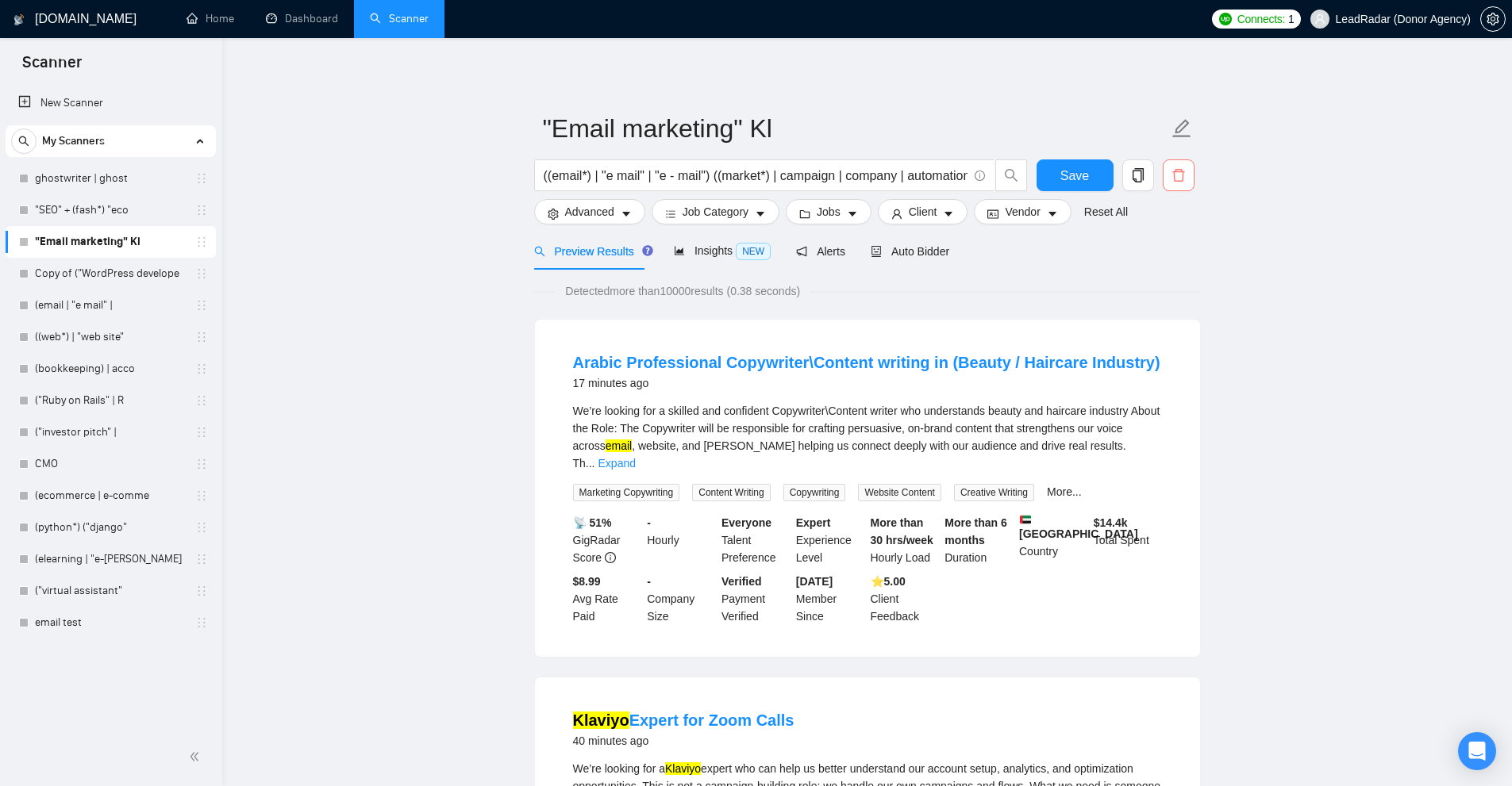
click at [1182, 179] on icon "delete" at bounding box center [1178, 175] width 12 height 13
click at [1169, 253] on span "Yes" at bounding box center [1168, 255] width 18 height 18
click at [130, 283] on link "Copy of ("WordPress develope" at bounding box center [110, 273] width 151 height 31
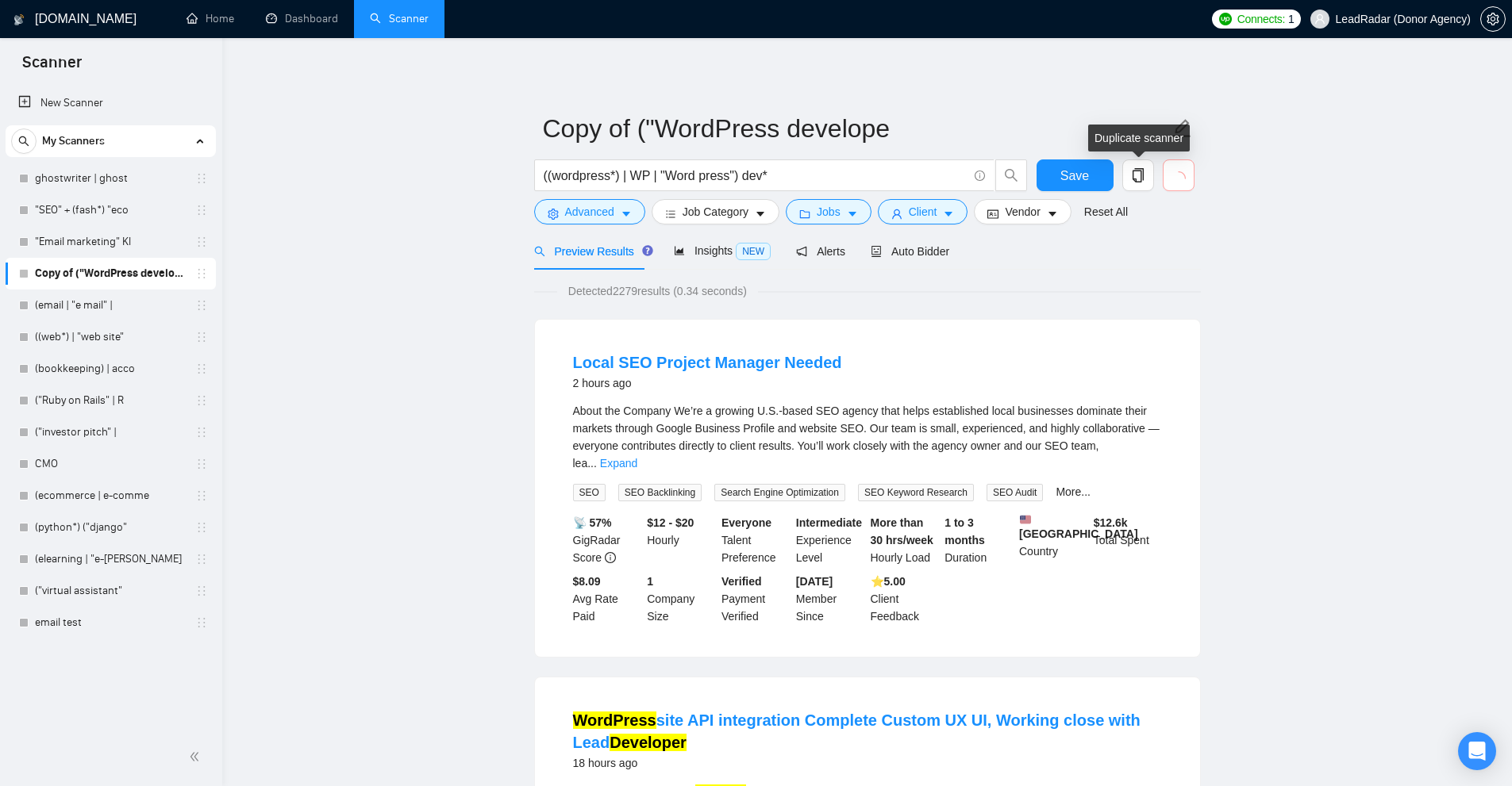
click at [1183, 175] on icon "loading" at bounding box center [1178, 178] width 20 height 20
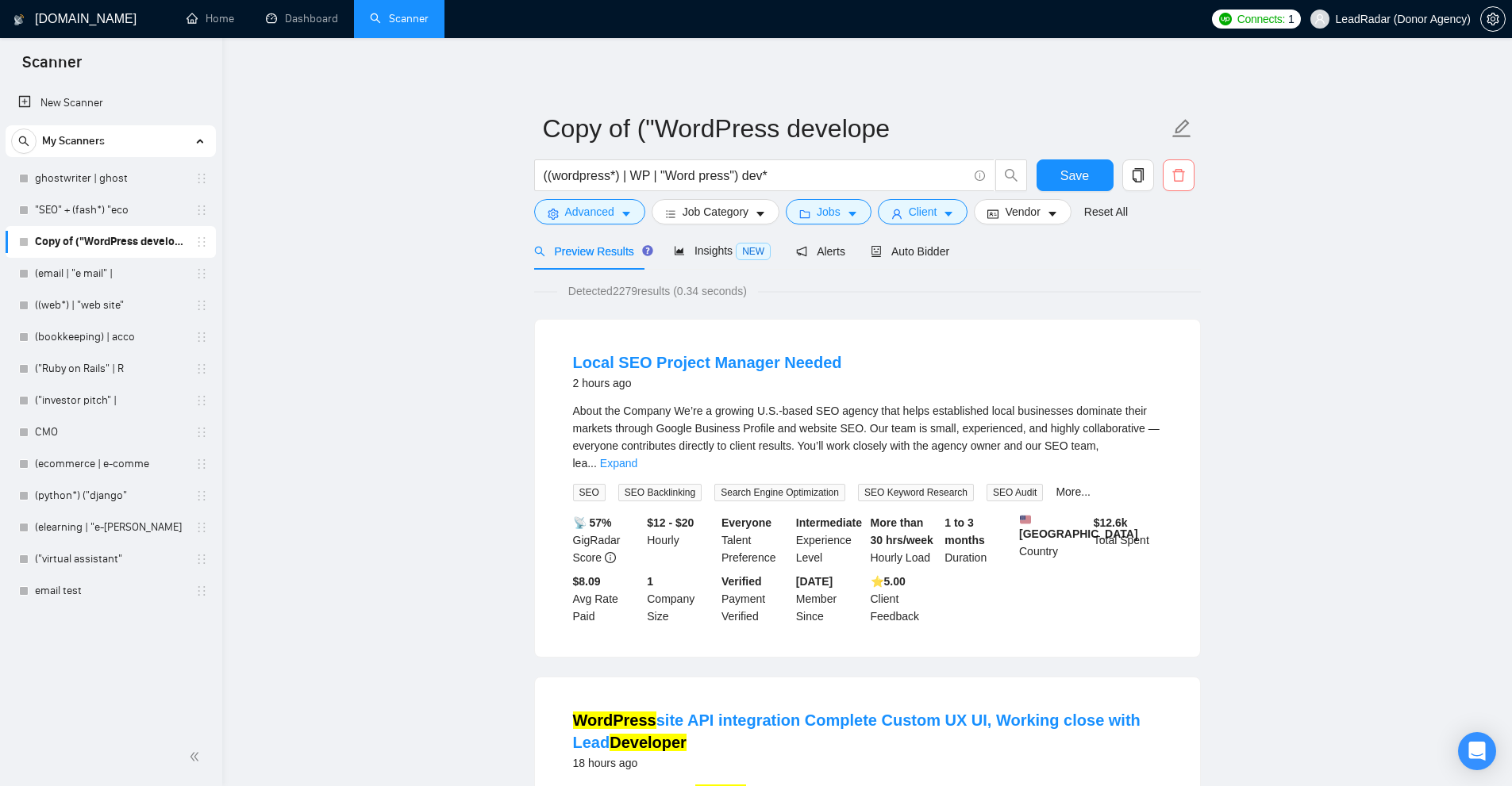
click at [1183, 175] on icon "delete" at bounding box center [1178, 175] width 12 height 13
click at [1166, 248] on span "Yes" at bounding box center [1168, 255] width 18 height 18
click at [101, 361] on link "("Ruby on Rails" | R" at bounding box center [110, 368] width 151 height 31
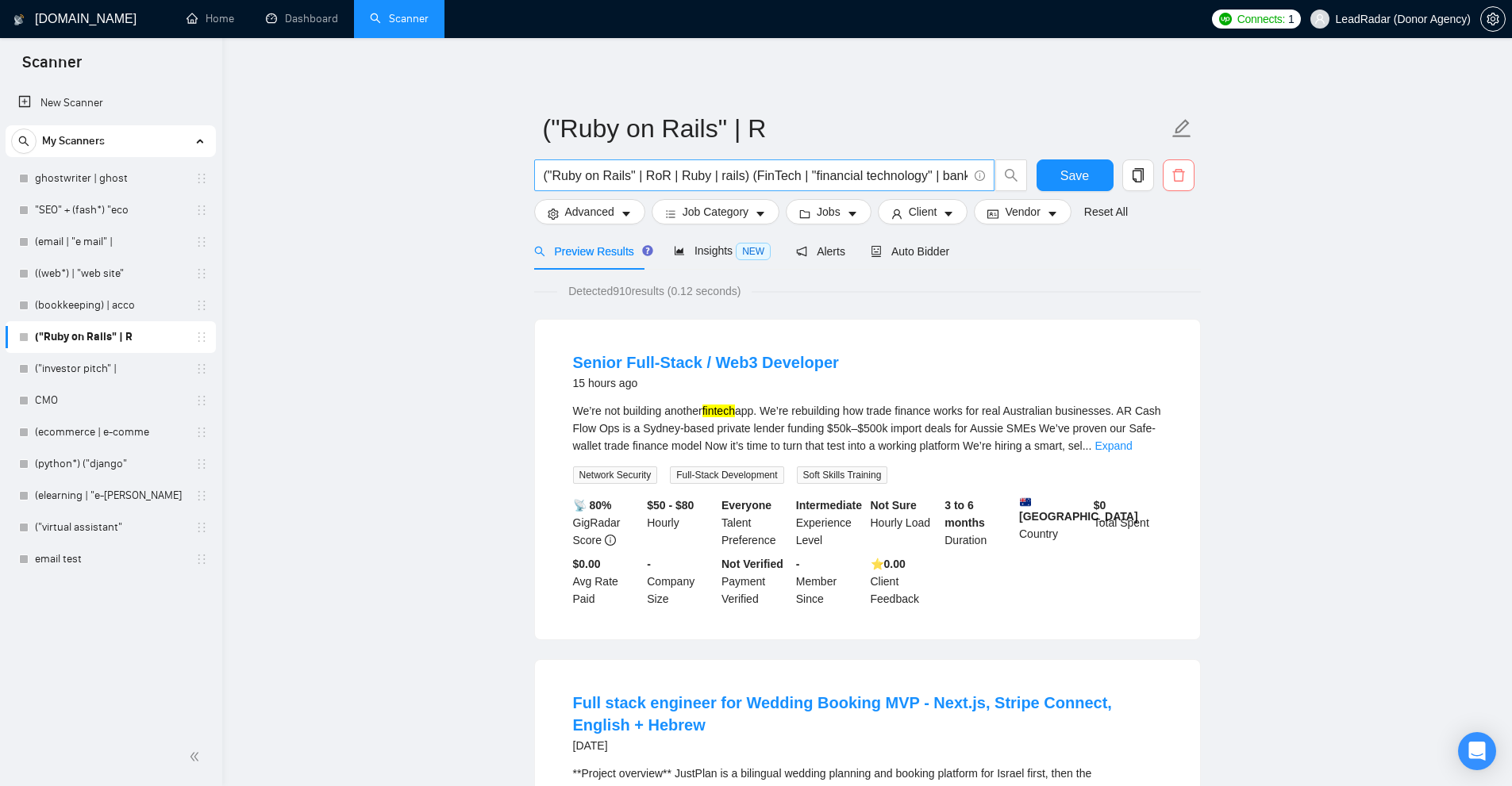
scroll to position [0, 80]
click at [1184, 172] on icon "delete" at bounding box center [1178, 175] width 12 height 13
click at [948, 170] on input "("Ruby on Rails" | RoR | Ruby | rails) (FinTech | "financial technology" | bank…" at bounding box center [756, 175] width 424 height 20
click at [1166, 180] on span "delete" at bounding box center [1178, 175] width 30 height 14
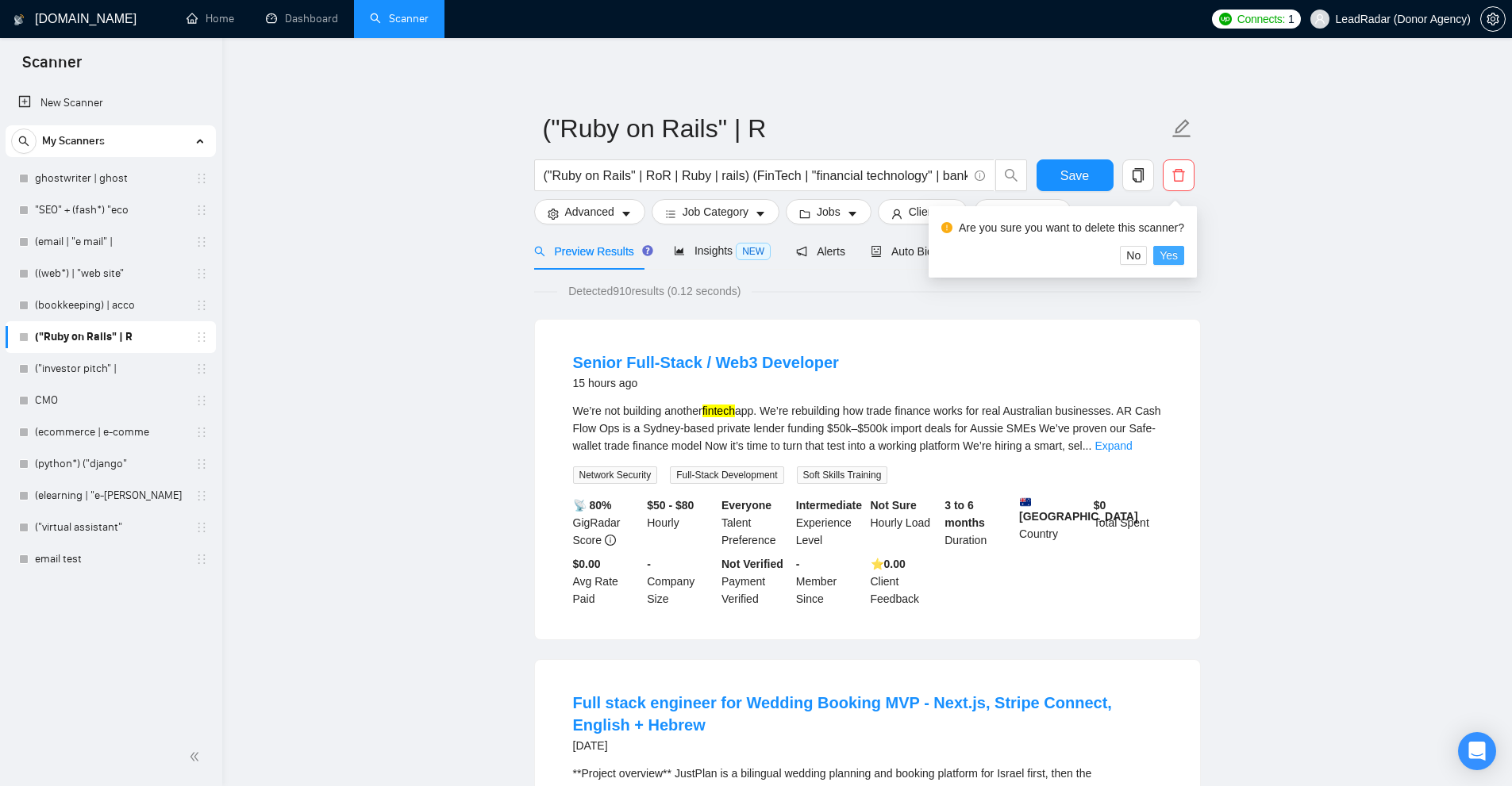
click at [1164, 248] on span "Yes" at bounding box center [1168, 255] width 18 height 18
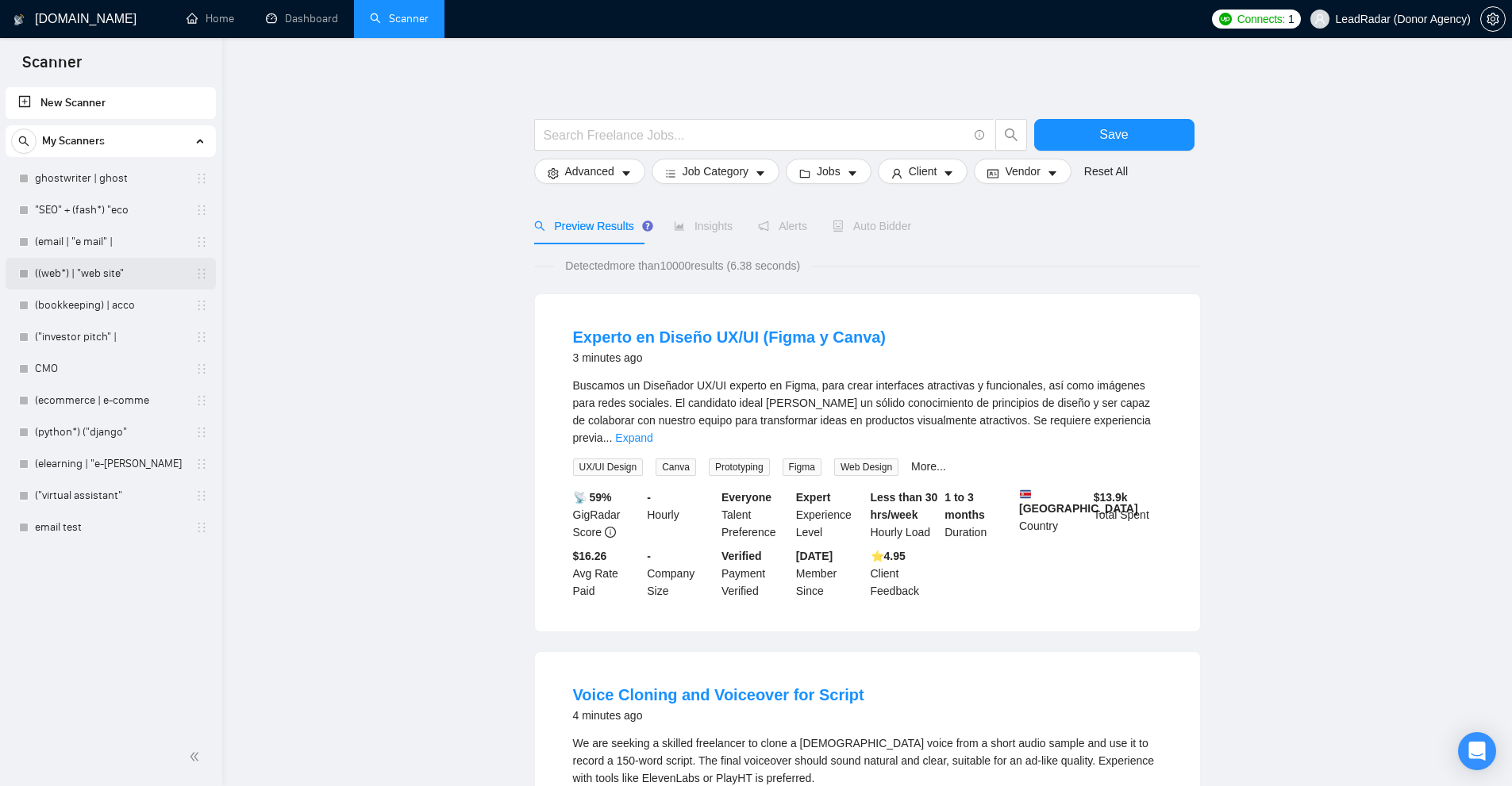
click at [102, 259] on link "((web*) | "web site"" at bounding box center [110, 273] width 151 height 31
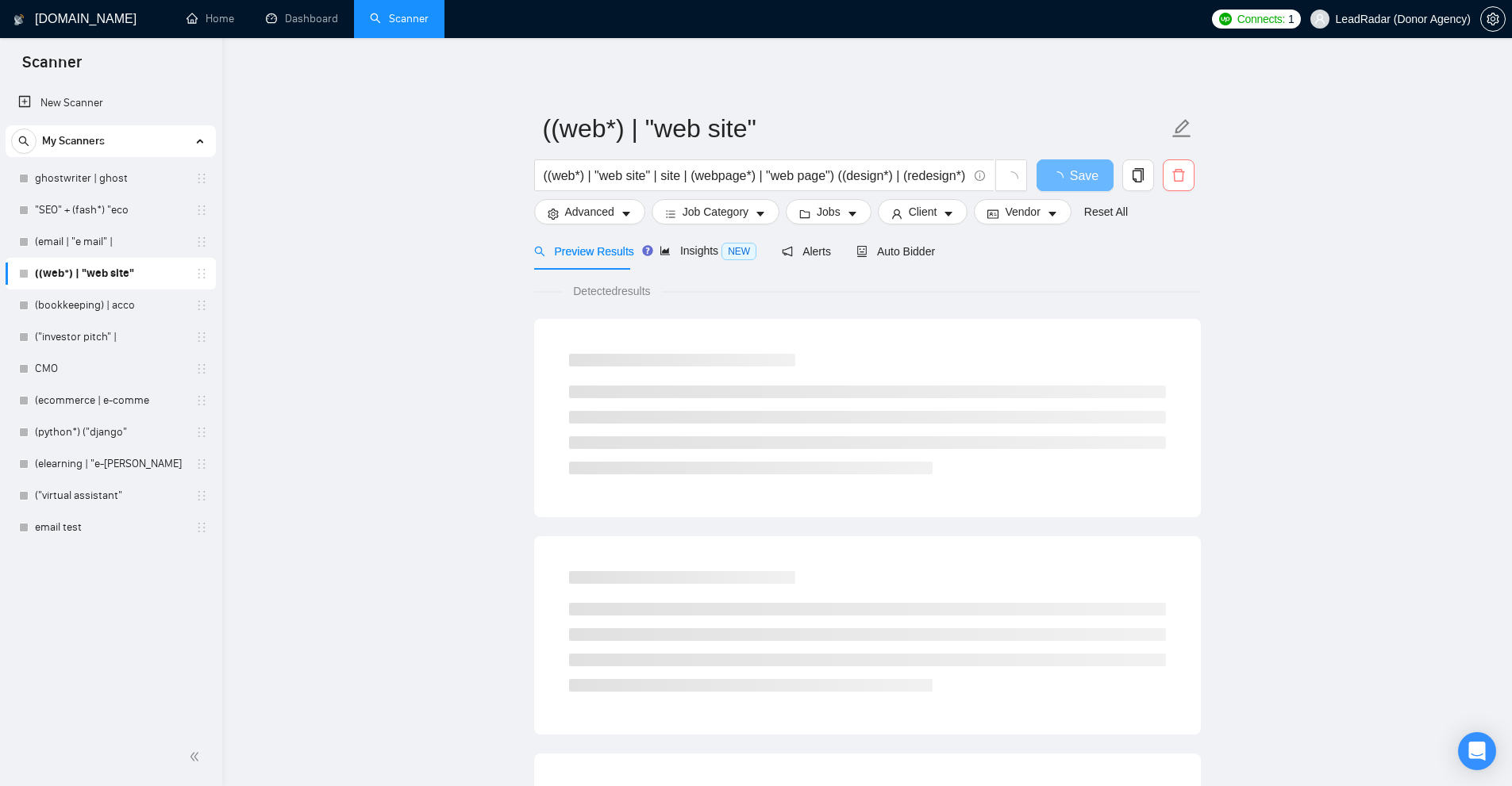
click at [1190, 164] on button "button" at bounding box center [1178, 174] width 31 height 31
click at [1162, 258] on span "Yes" at bounding box center [1168, 255] width 18 height 18
click at [117, 251] on link "(email | "e mail" |" at bounding box center [110, 242] width 151 height 31
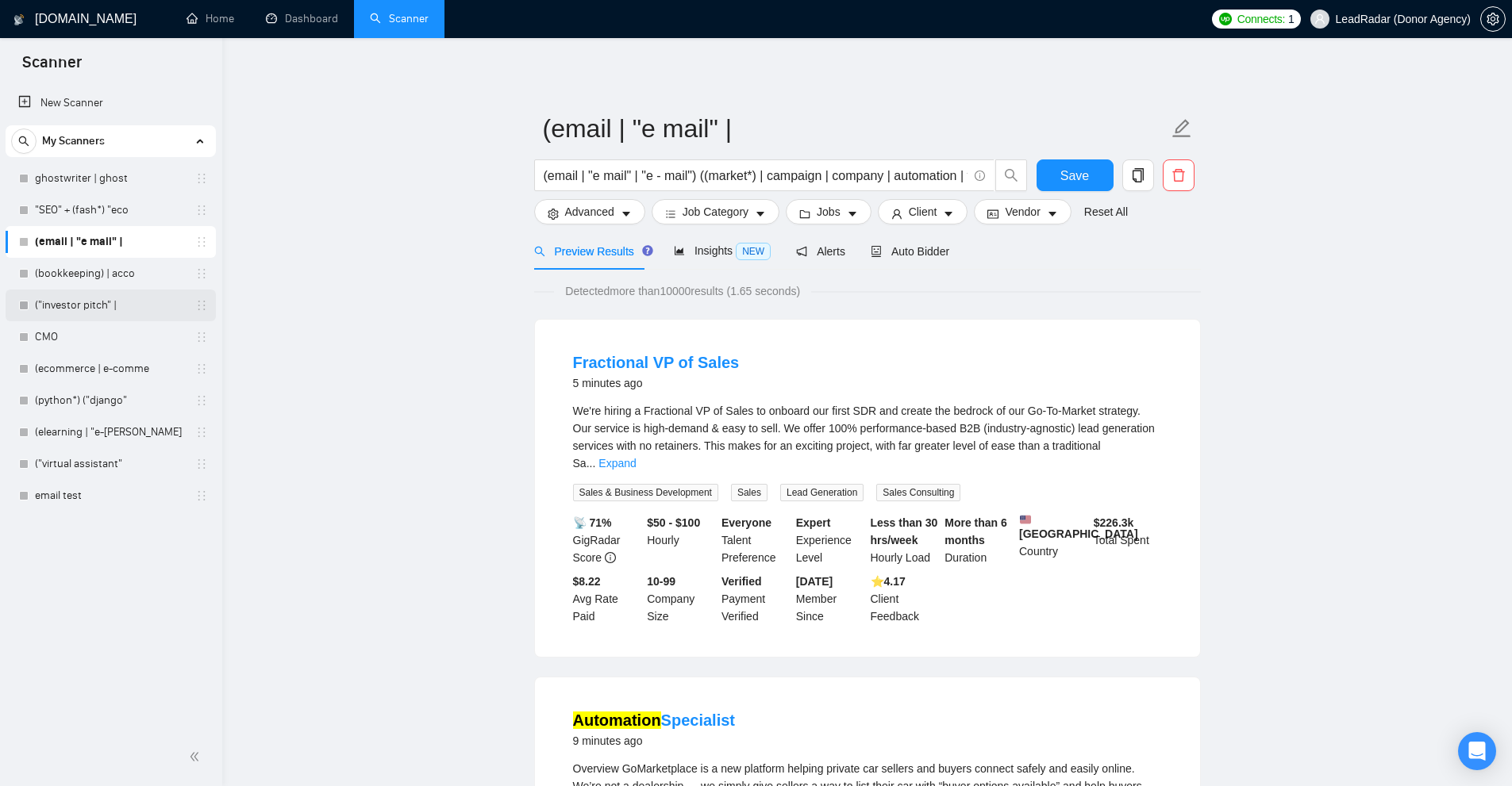
click at [106, 308] on link "("investor pitch" |" at bounding box center [110, 305] width 151 height 31
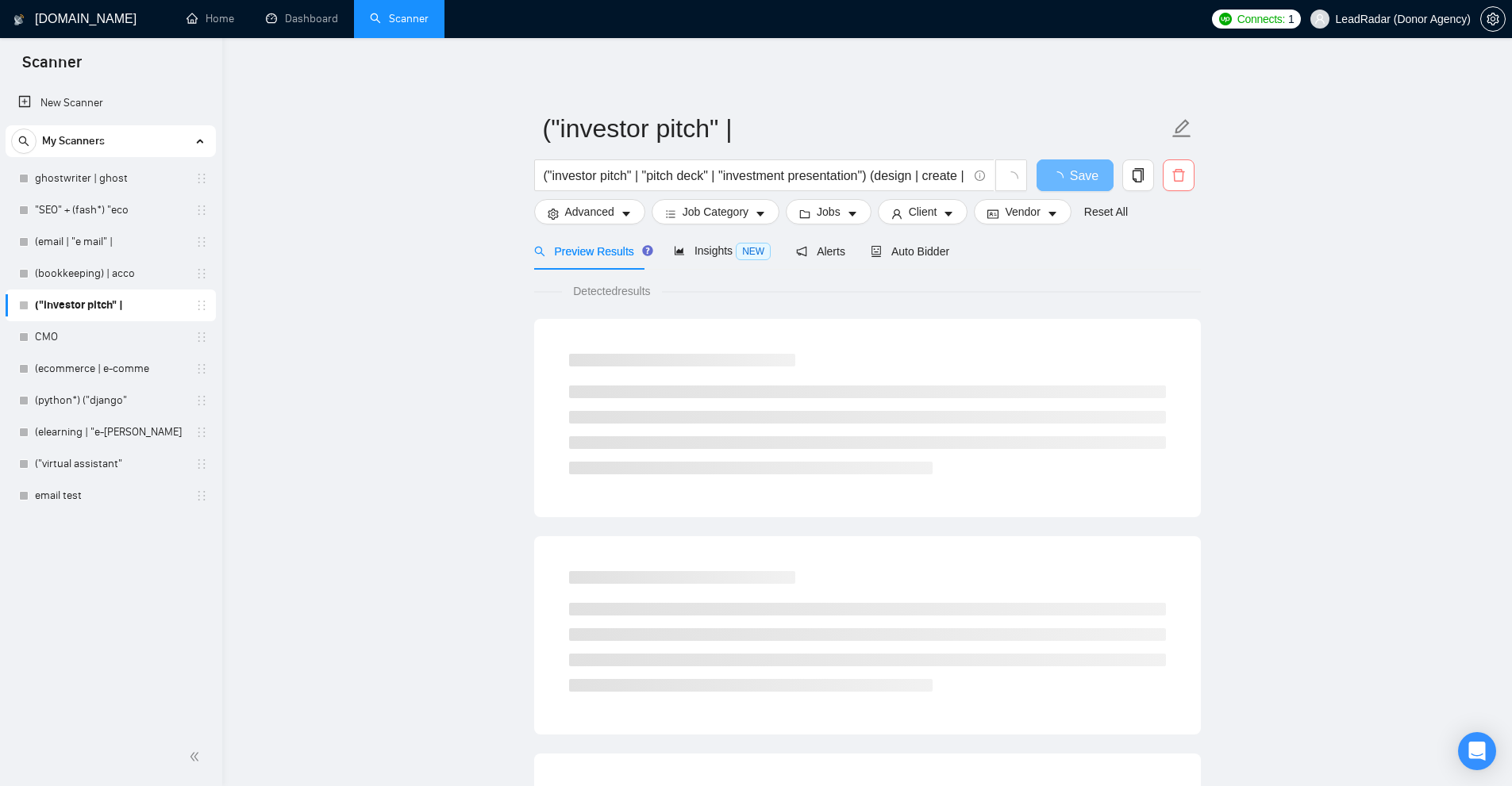
click at [1192, 182] on span "delete" at bounding box center [1178, 175] width 30 height 14
click at [1171, 247] on span "Yes" at bounding box center [1168, 255] width 18 height 18
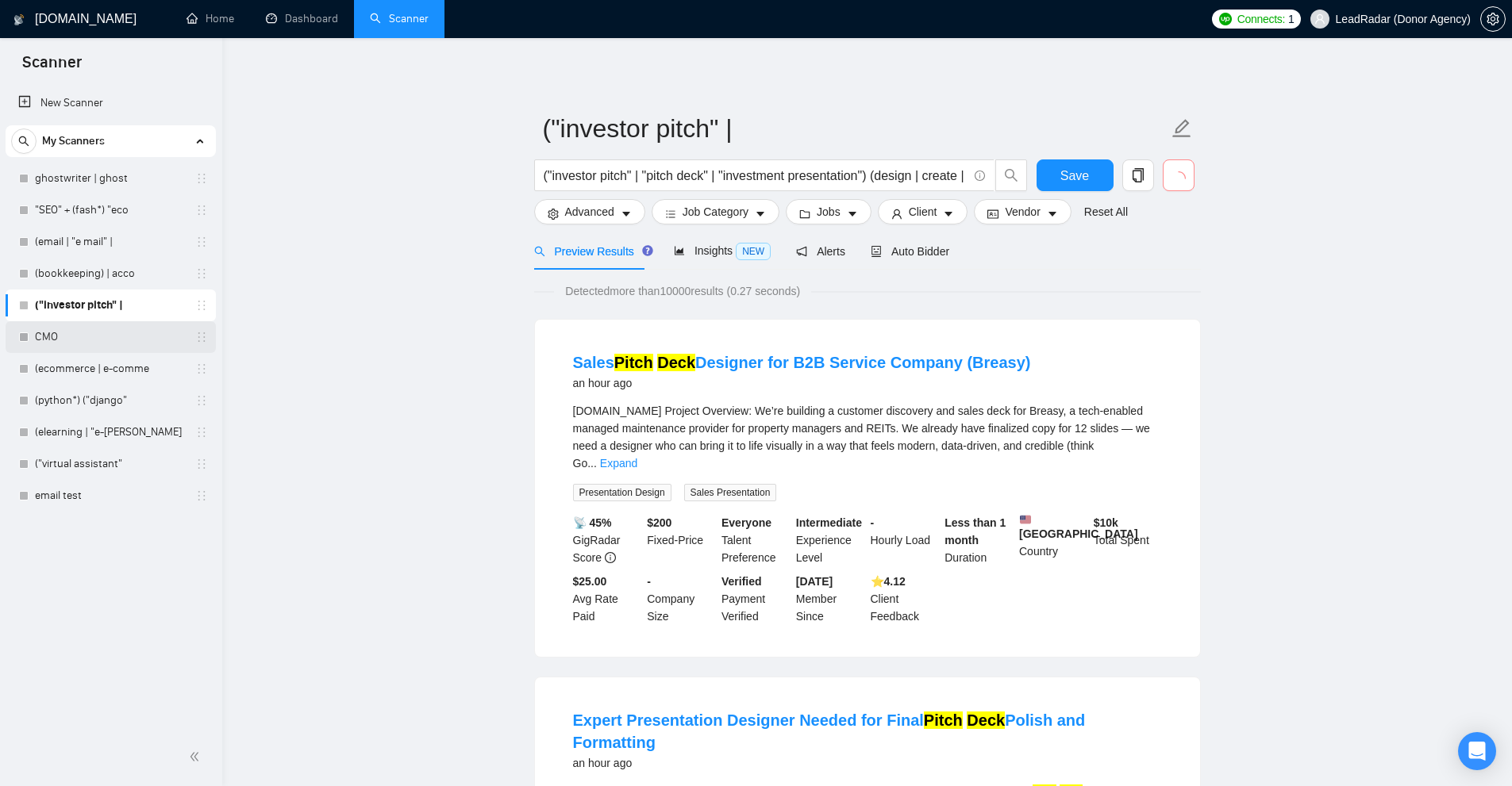
click at [67, 333] on link "CMO" at bounding box center [110, 337] width 151 height 31
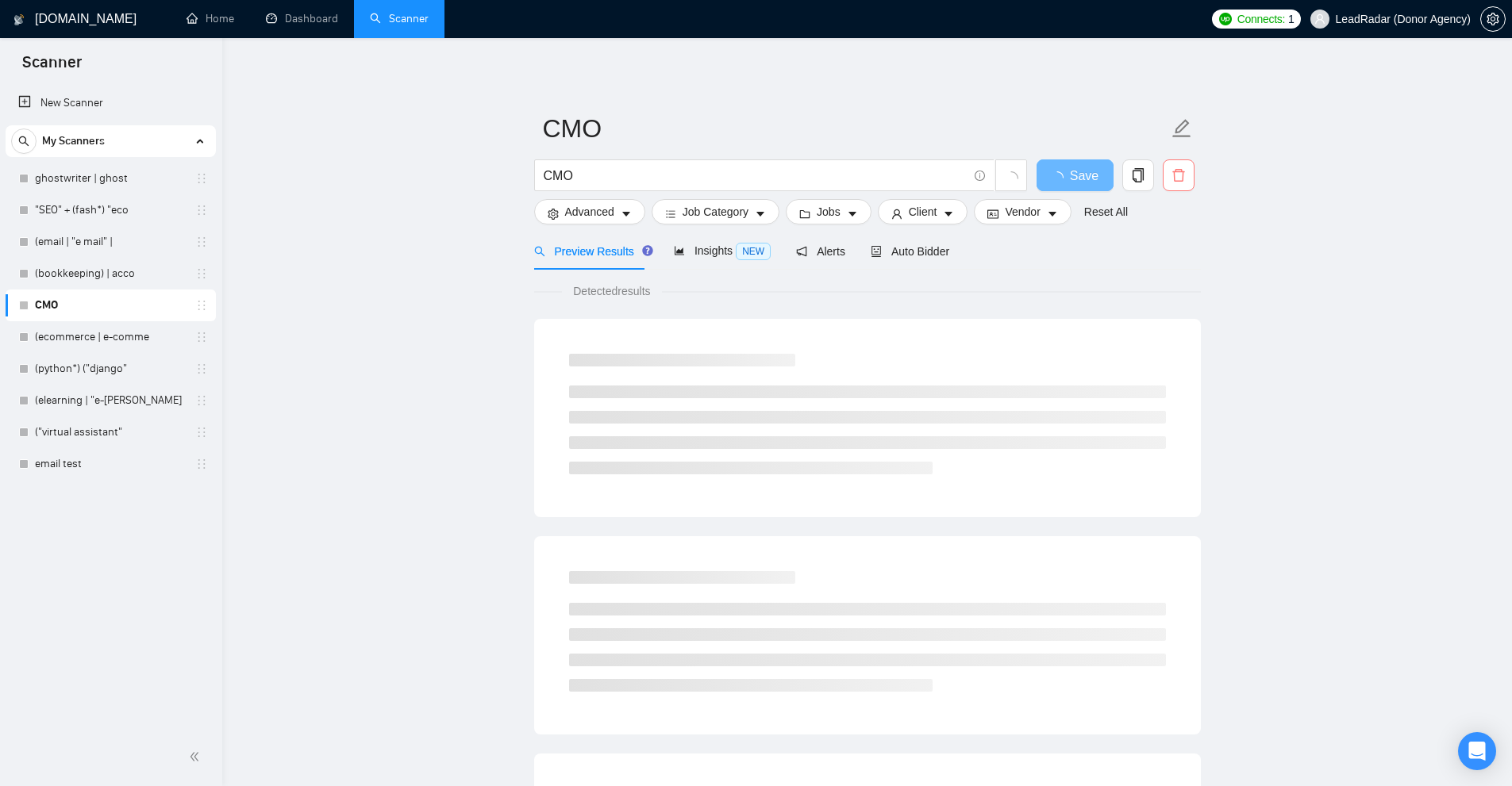
click at [1172, 183] on icon "delete" at bounding box center [1178, 175] width 14 height 14
click at [1183, 259] on div "Are you sure you want to delete this scanner? No Yes" at bounding box center [1062, 242] width 268 height 71
click at [1173, 250] on span "Yes" at bounding box center [1168, 255] width 18 height 18
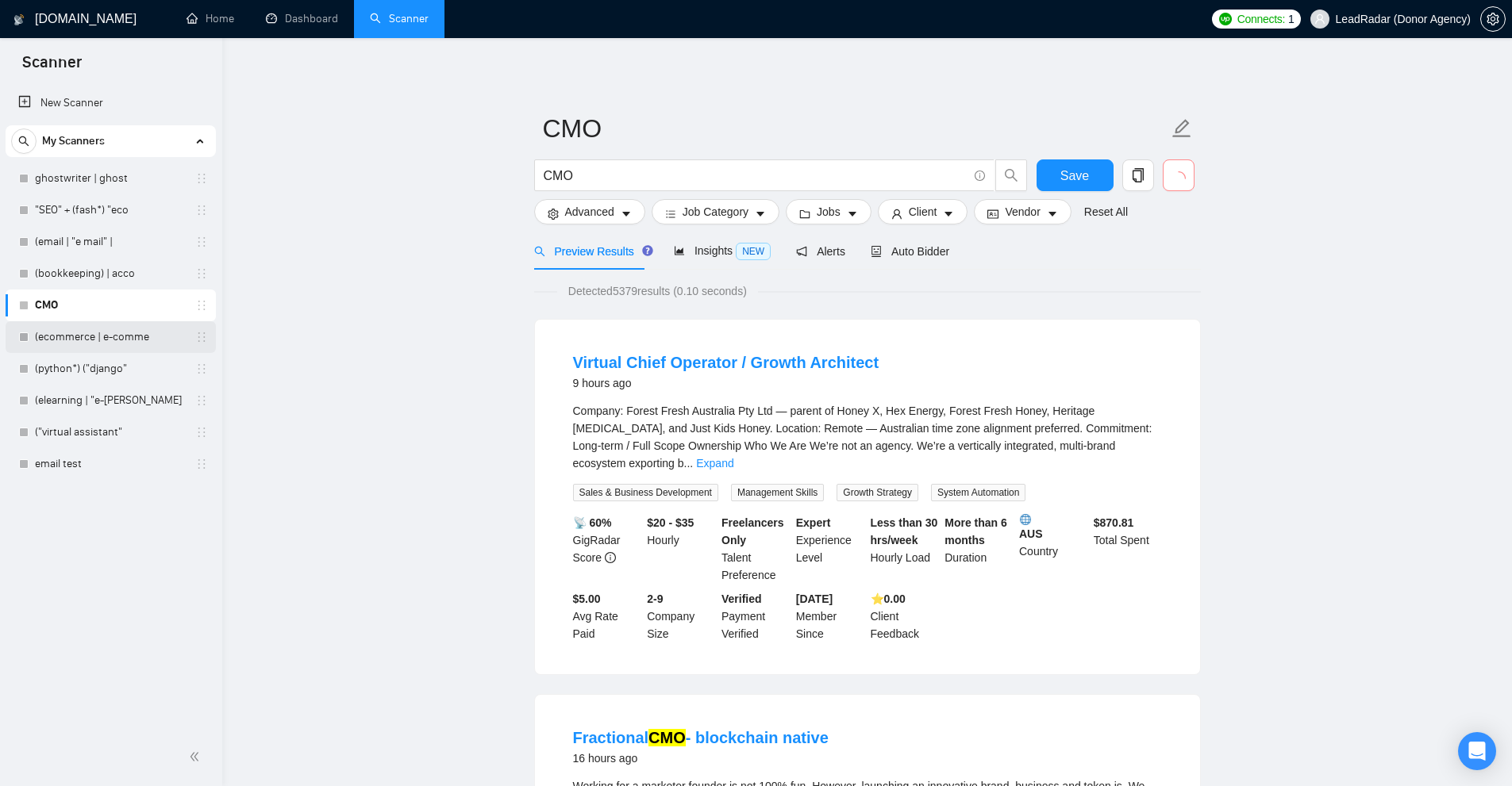
click at [100, 335] on link "(ecommerce | e-comme" at bounding box center [110, 337] width 151 height 31
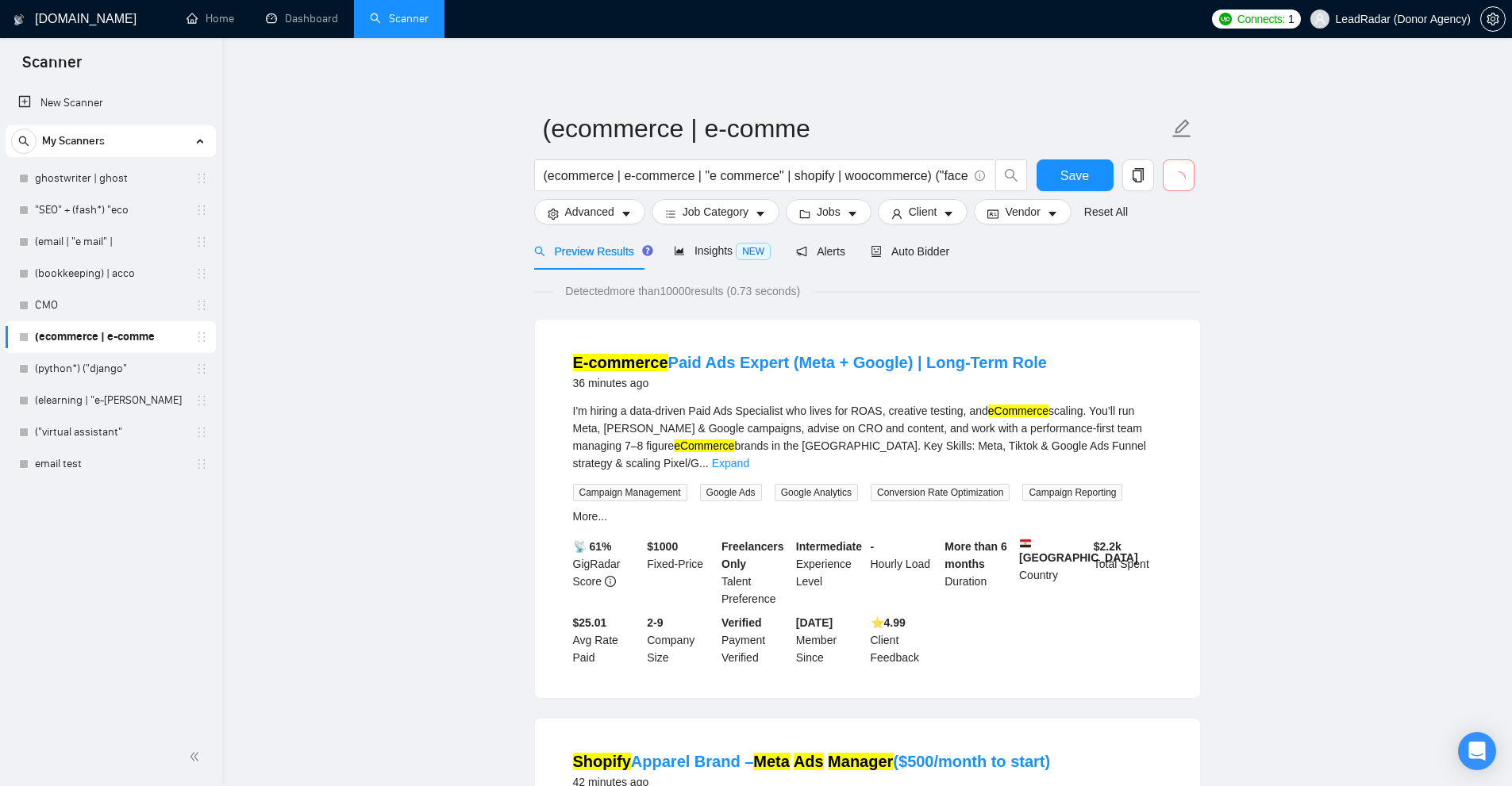
click at [1199, 185] on form "(ecommerce | e-comme (ecommerce | e-commerce | "e commerce" | shopify | woocomm…" at bounding box center [867, 168] width 666 height 129
click at [1174, 172] on icon "delete" at bounding box center [1178, 175] width 12 height 13
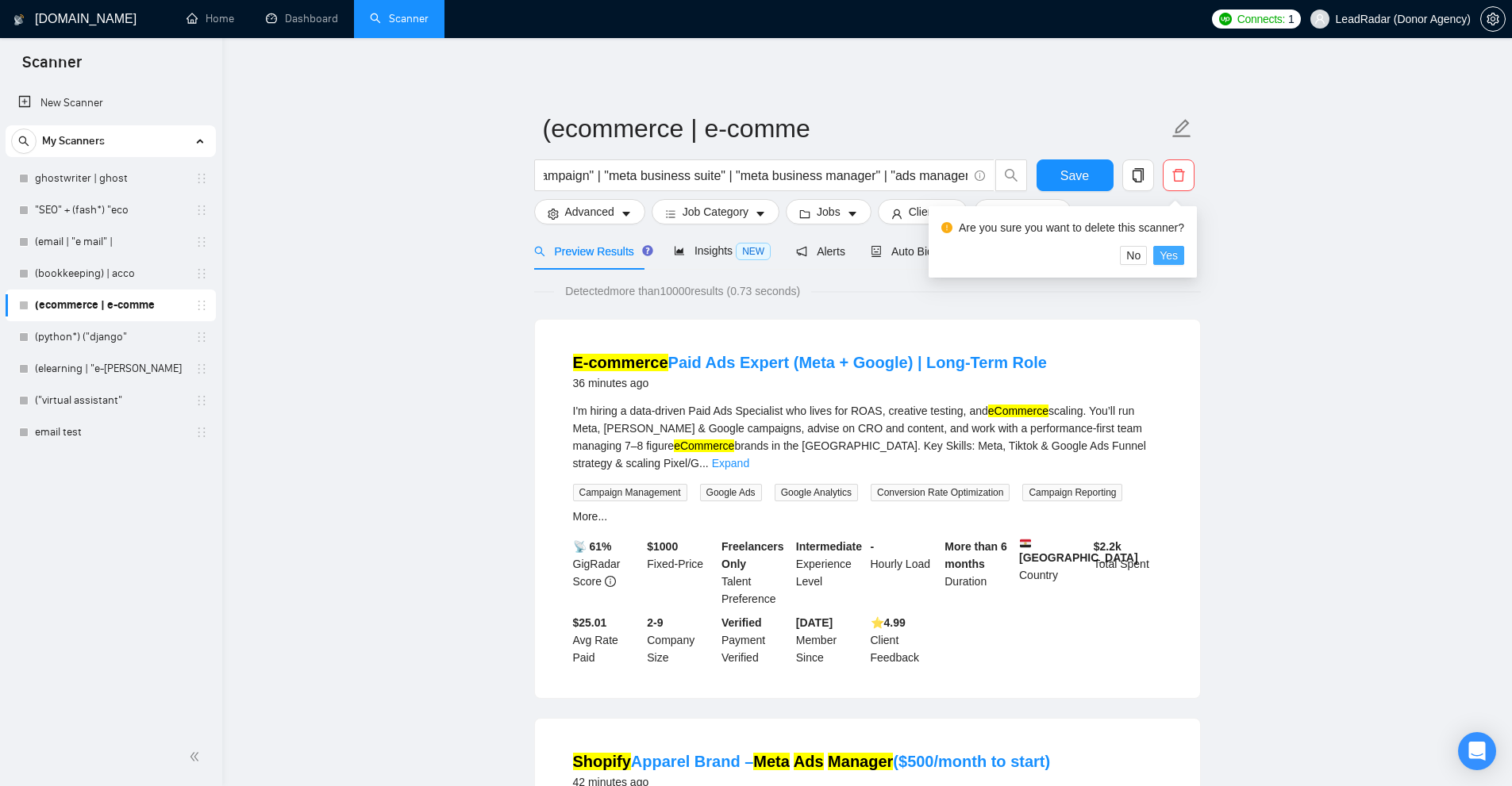
click at [1161, 260] on span "Yes" at bounding box center [1168, 255] width 18 height 18
click at [94, 345] on link "(python*) ("django"" at bounding box center [110, 337] width 151 height 31
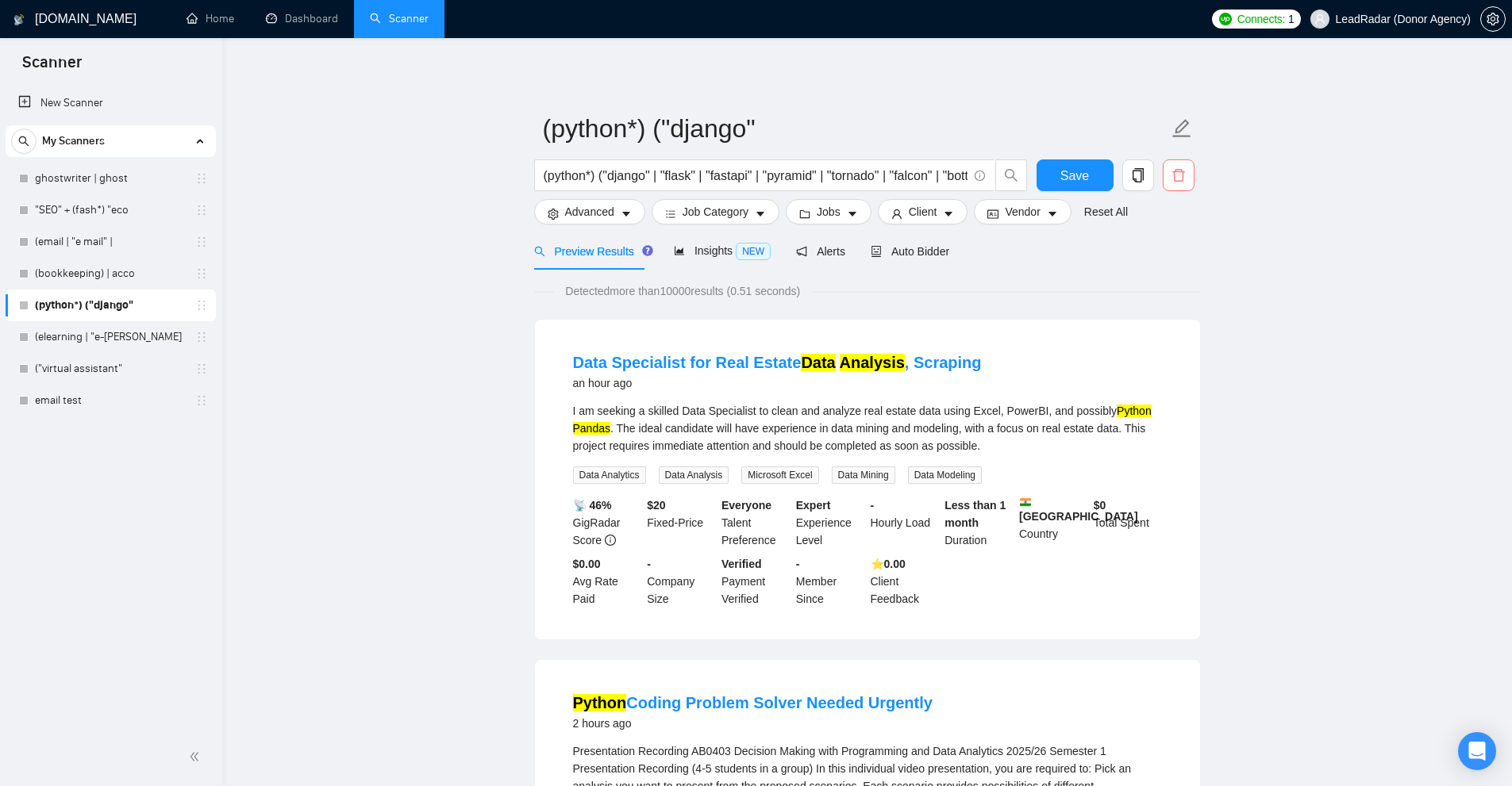
click at [1189, 171] on span "delete" at bounding box center [1178, 175] width 30 height 14
click at [1173, 252] on span "Yes" at bounding box center [1168, 255] width 18 height 18
click at [113, 329] on link "(elearning | "e-[PERSON_NAME]" at bounding box center [110, 337] width 151 height 31
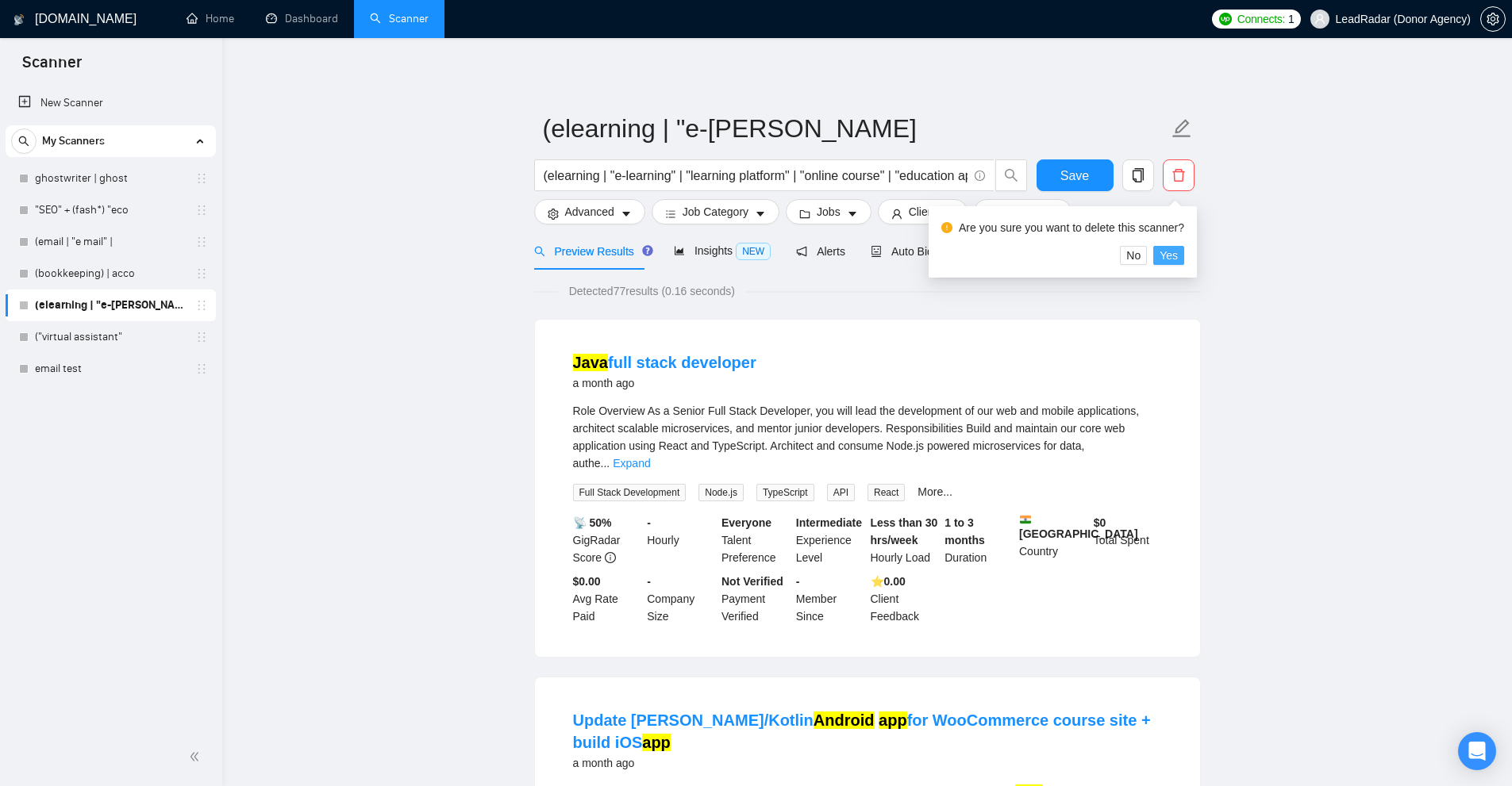
click at [1163, 260] on span "Yes" at bounding box center [1168, 255] width 18 height 18
click at [67, 335] on link "("virtual assistant"" at bounding box center [110, 337] width 151 height 31
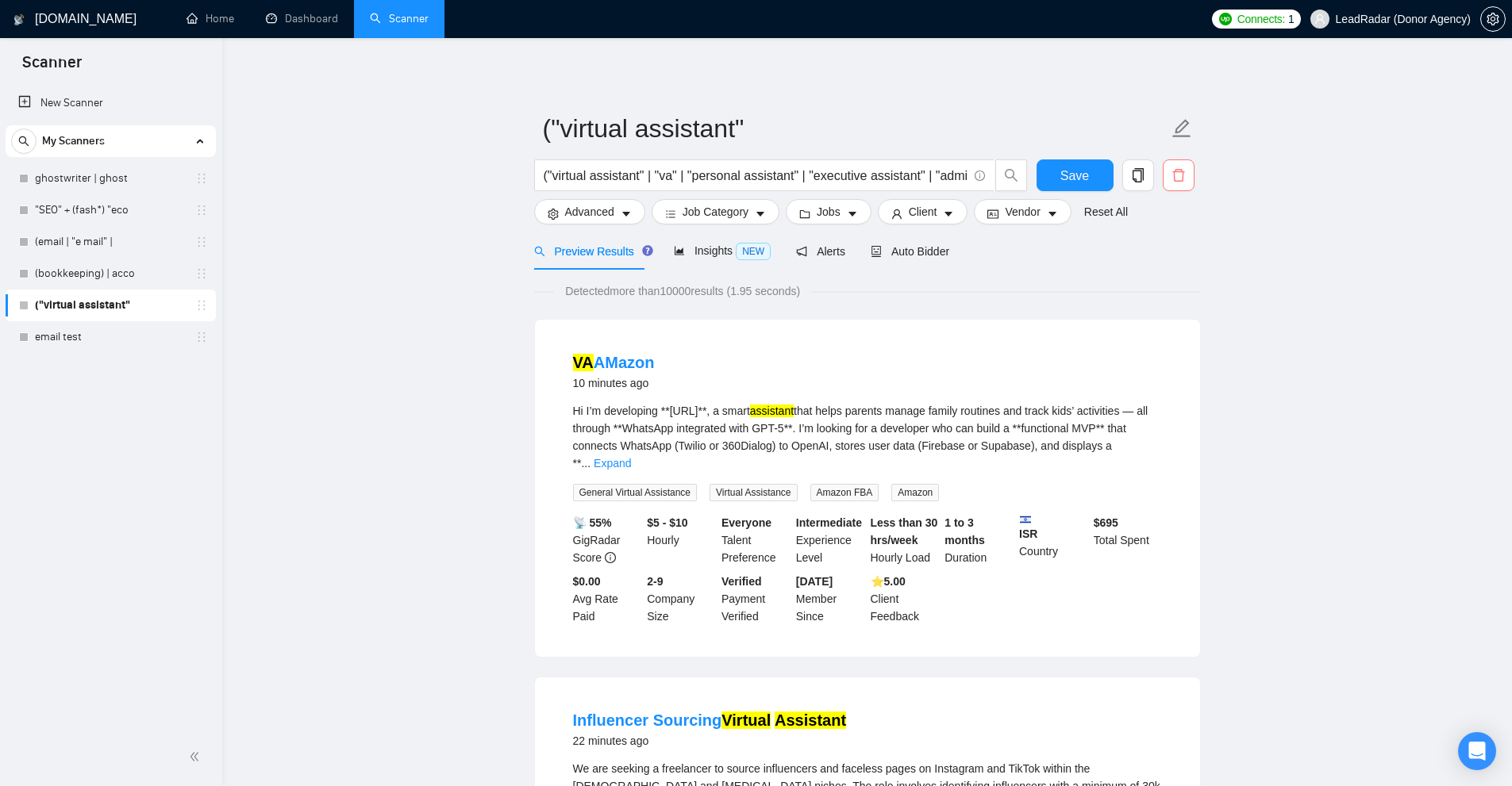
click at [1185, 174] on span "delete" at bounding box center [1178, 175] width 30 height 14
click at [1172, 253] on span "Yes" at bounding box center [1168, 255] width 18 height 18
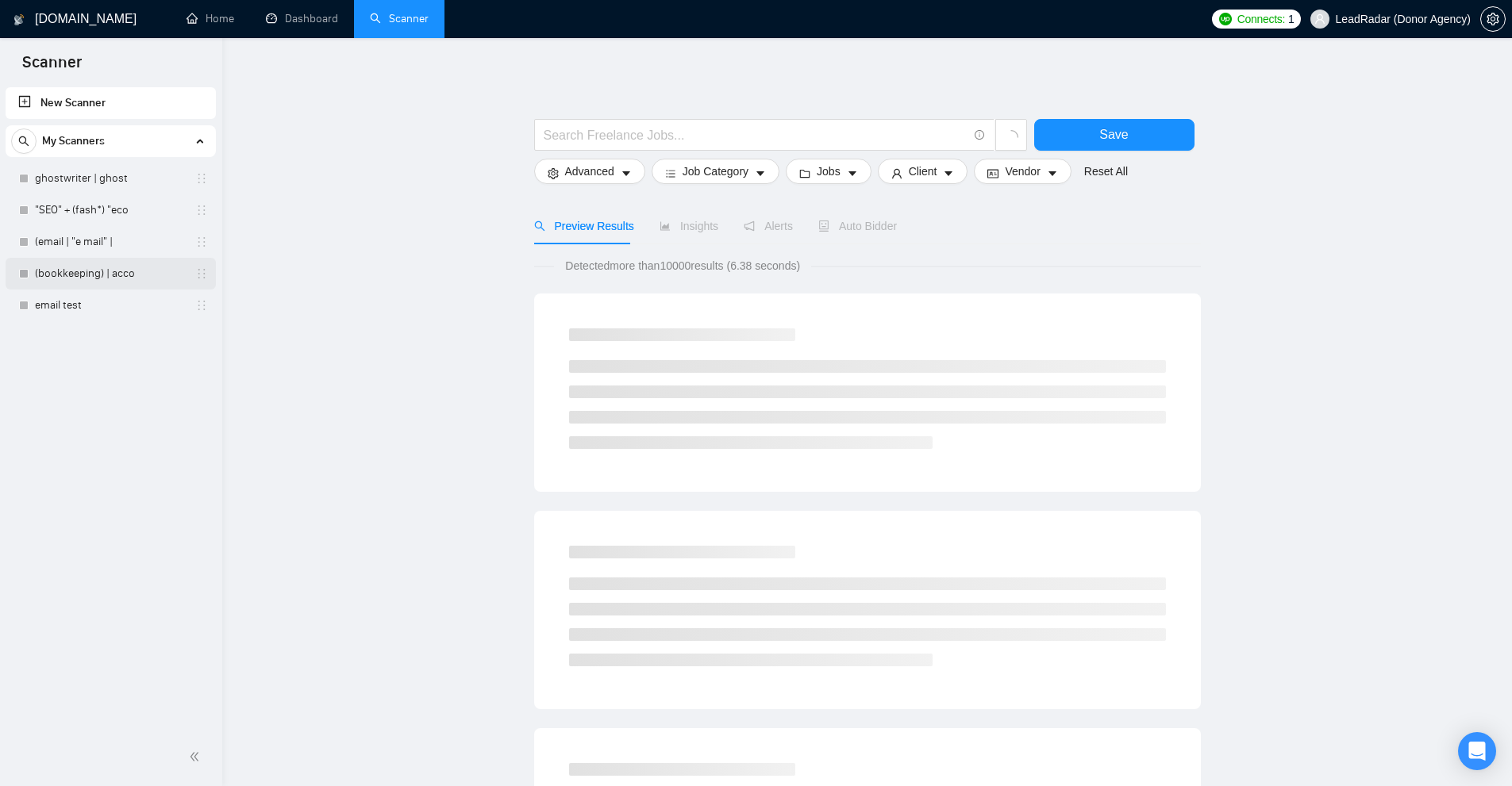
click at [96, 265] on link "(bookkeeping) | acco" at bounding box center [110, 273] width 151 height 31
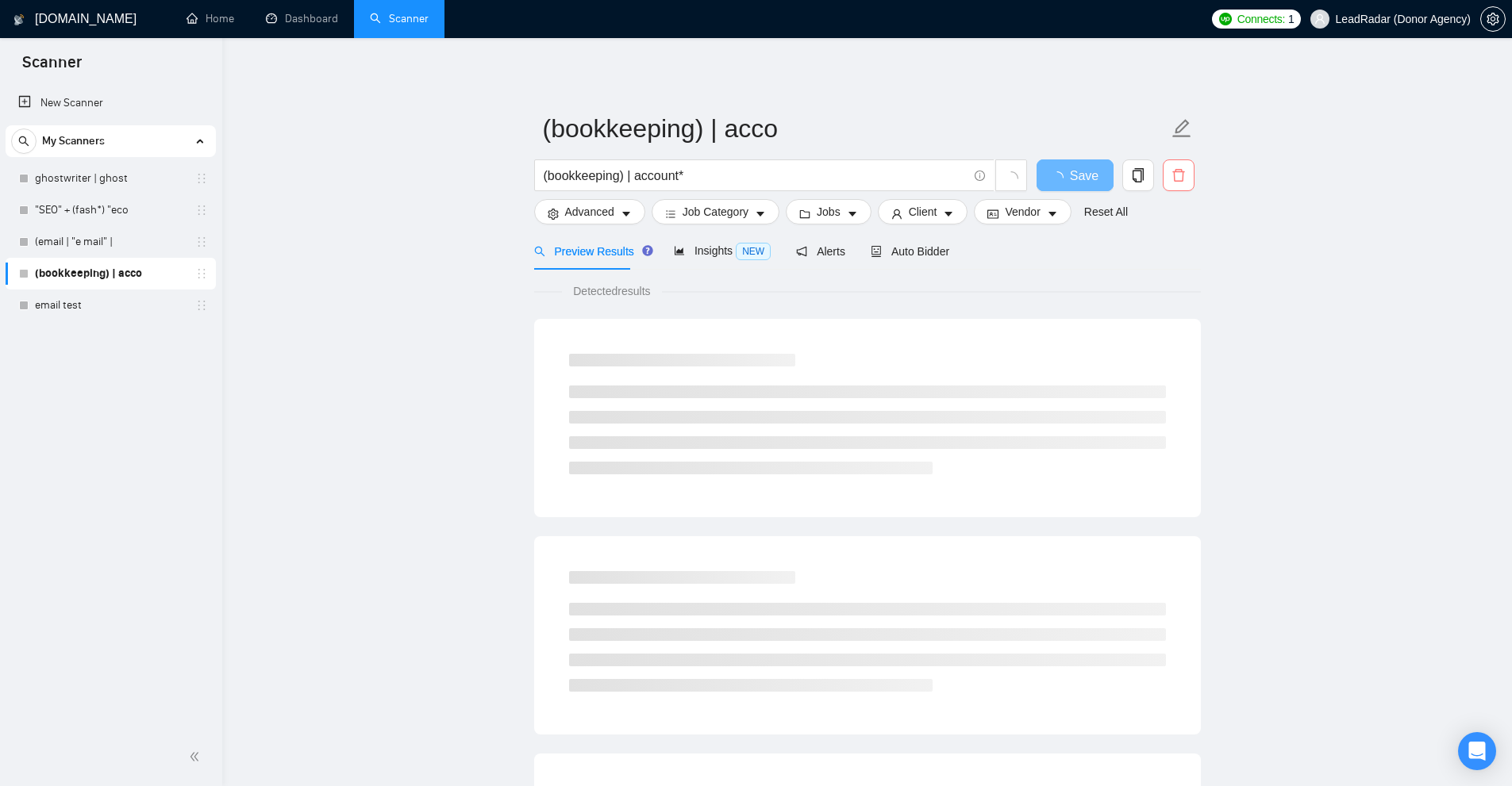
click at [1173, 175] on icon "delete" at bounding box center [1178, 175] width 14 height 14
click at [1178, 258] on button "Yes" at bounding box center [1168, 255] width 31 height 19
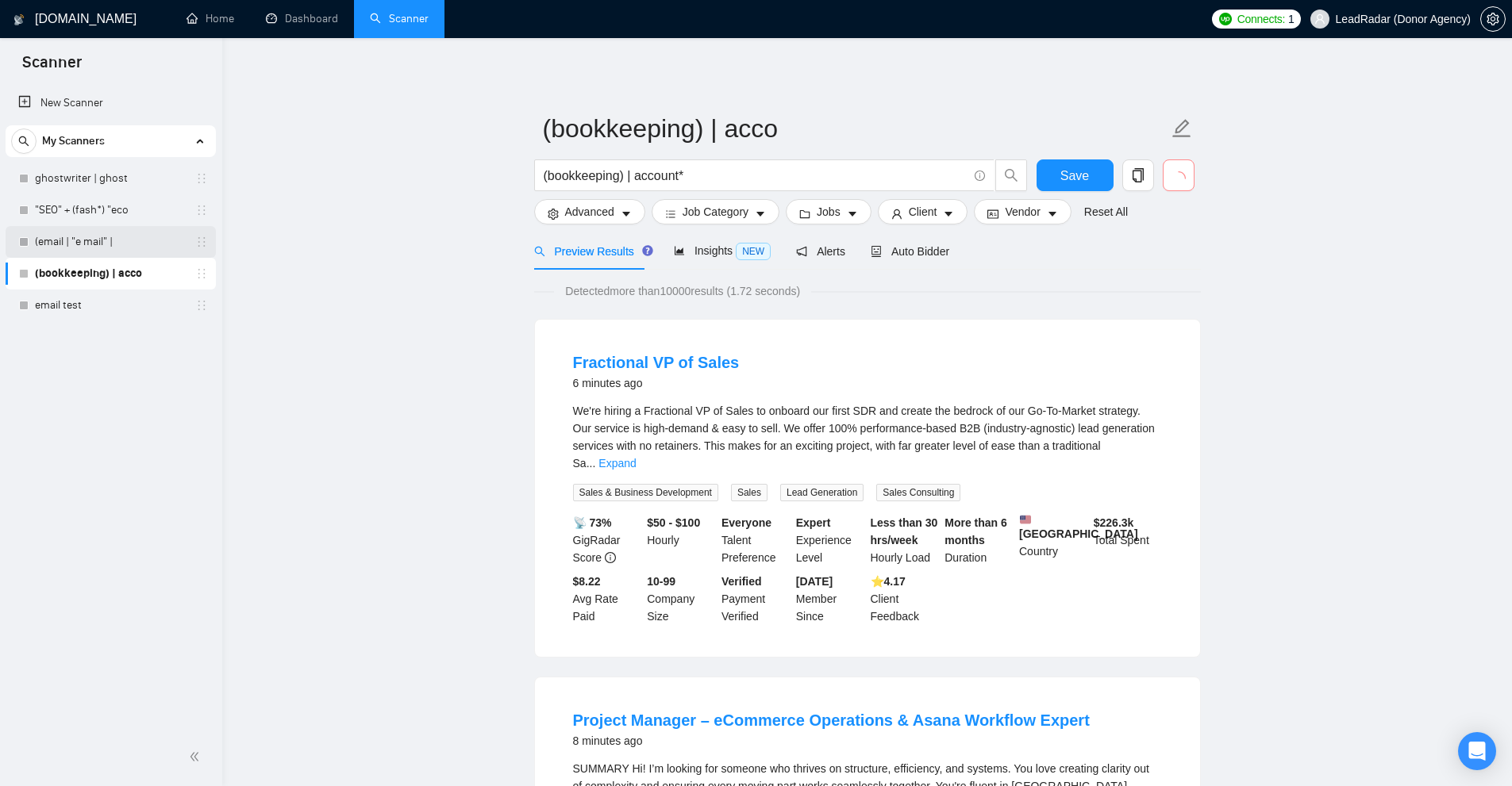
click at [133, 241] on link "(email | "e mail" |" at bounding box center [110, 242] width 151 height 31
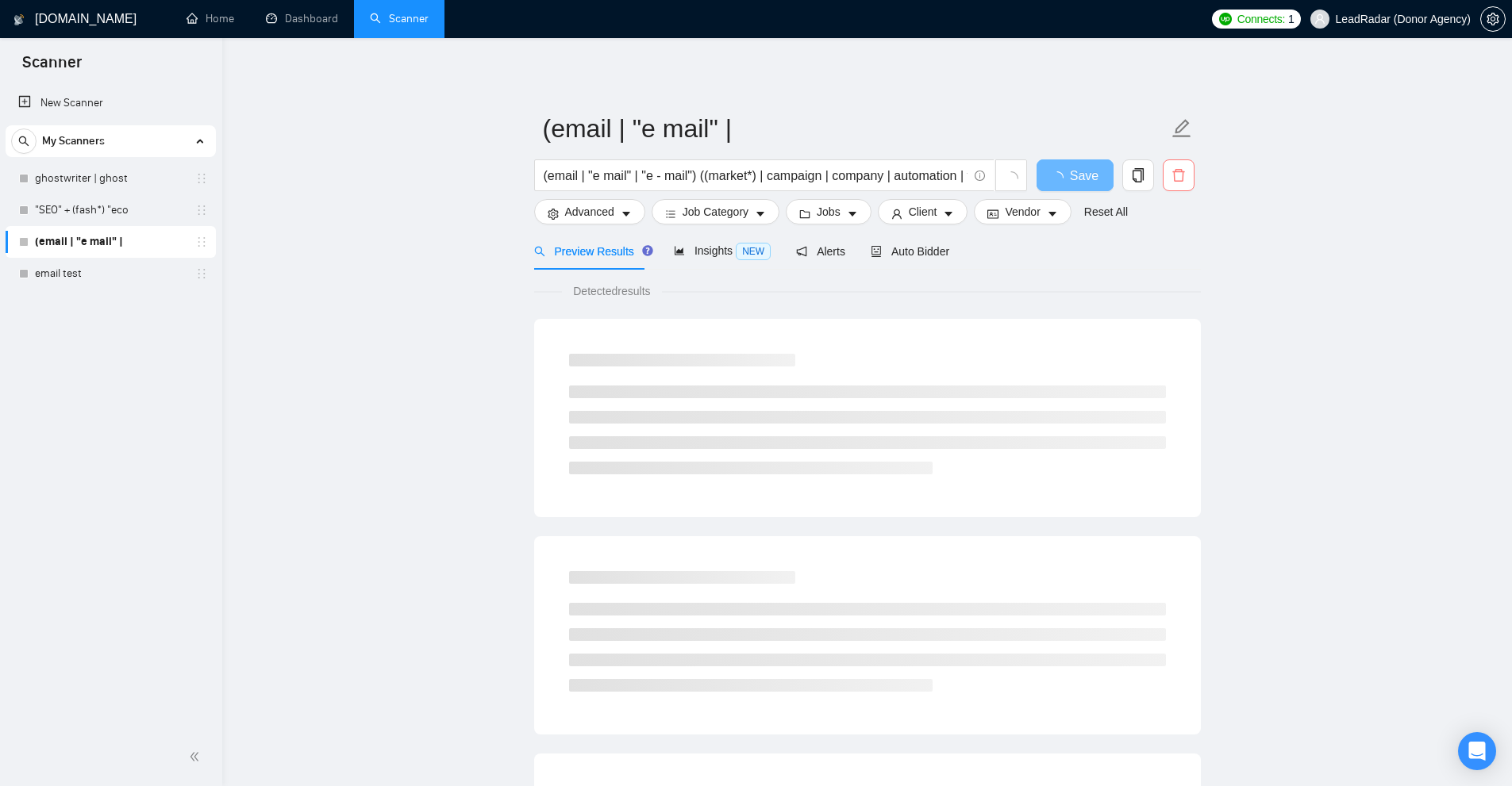
click at [1181, 184] on button "button" at bounding box center [1178, 174] width 31 height 31
click at [1173, 263] on span "Yes" at bounding box center [1168, 255] width 18 height 18
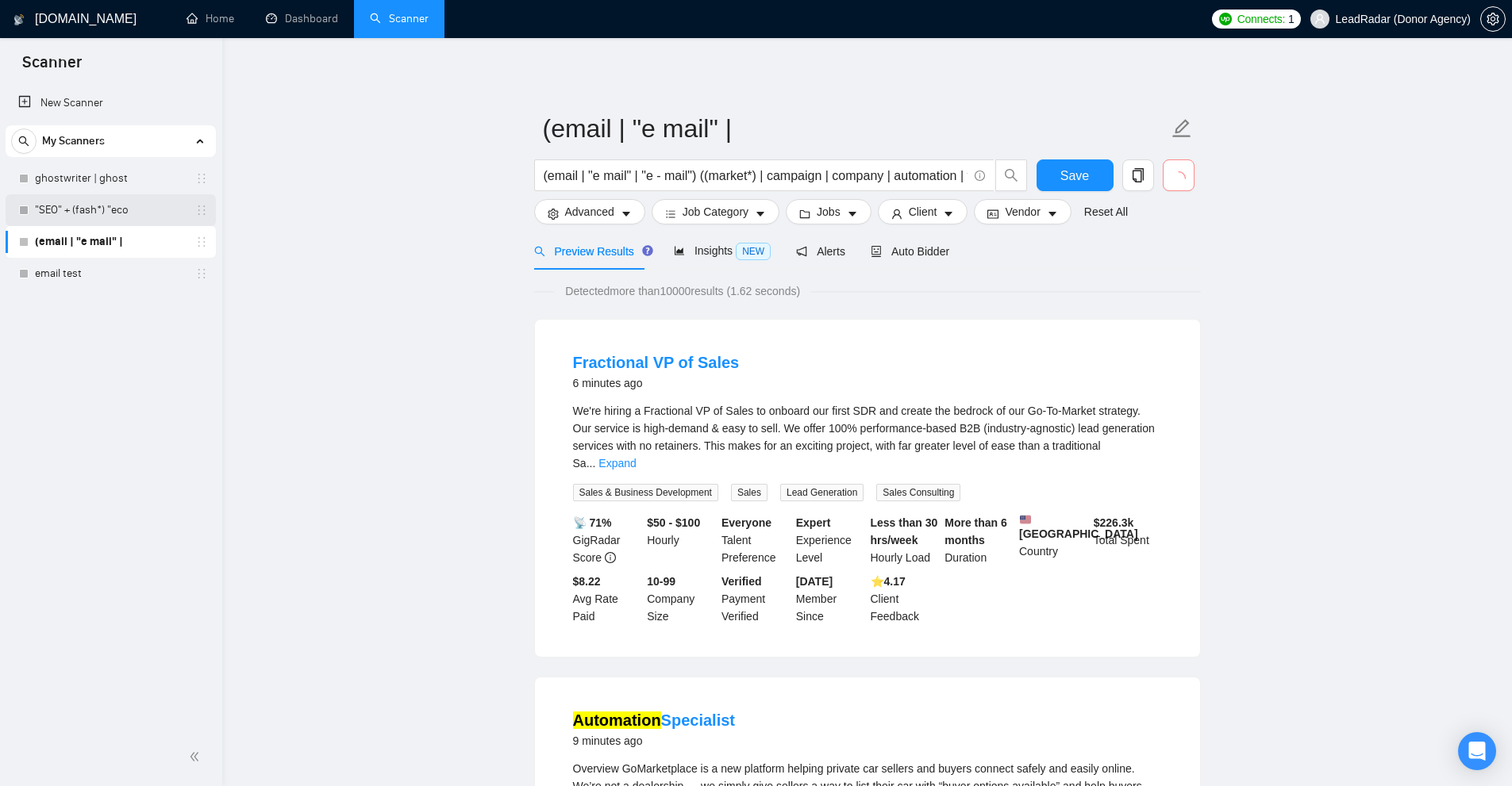
click at [125, 219] on link ""SEO" + (fash*) "eco" at bounding box center [110, 210] width 151 height 31
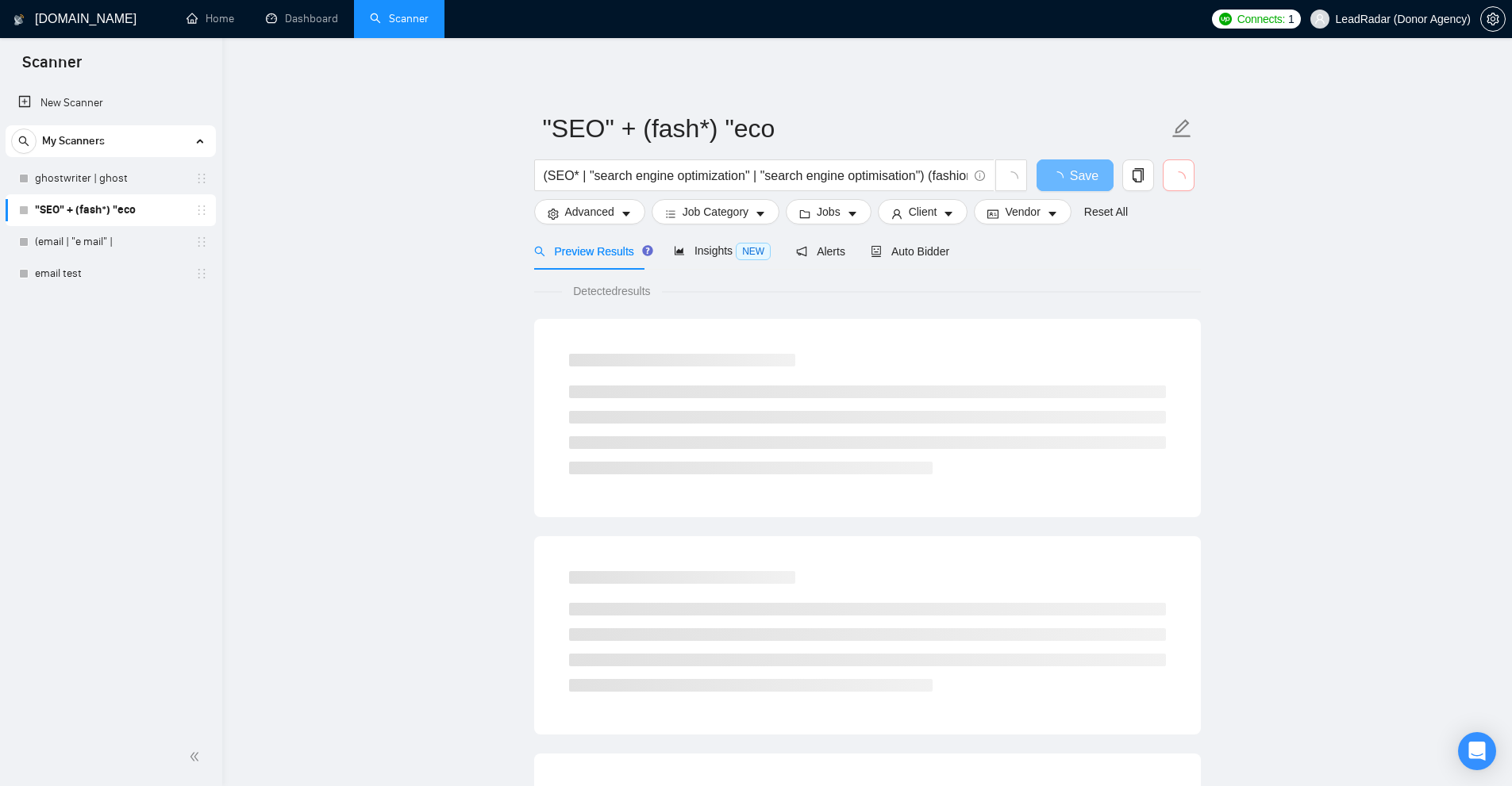
click at [1176, 174] on icon "loading" at bounding box center [1178, 179] width 16 height 16
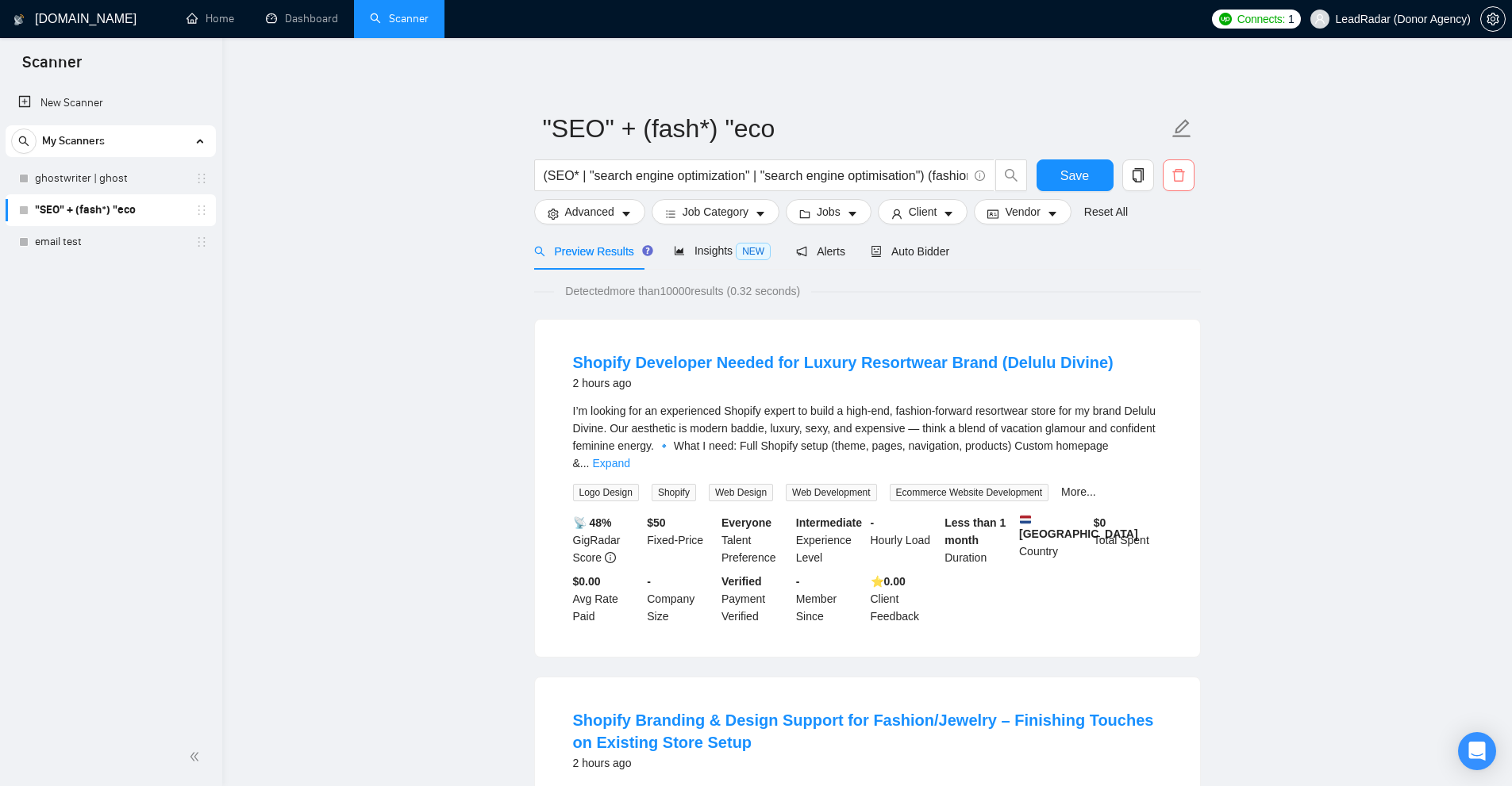
click at [1176, 173] on icon "delete" at bounding box center [1178, 175] width 14 height 14
click at [1161, 254] on span "Yes" at bounding box center [1168, 255] width 18 height 18
click at [109, 250] on link "email test" at bounding box center [110, 242] width 151 height 31
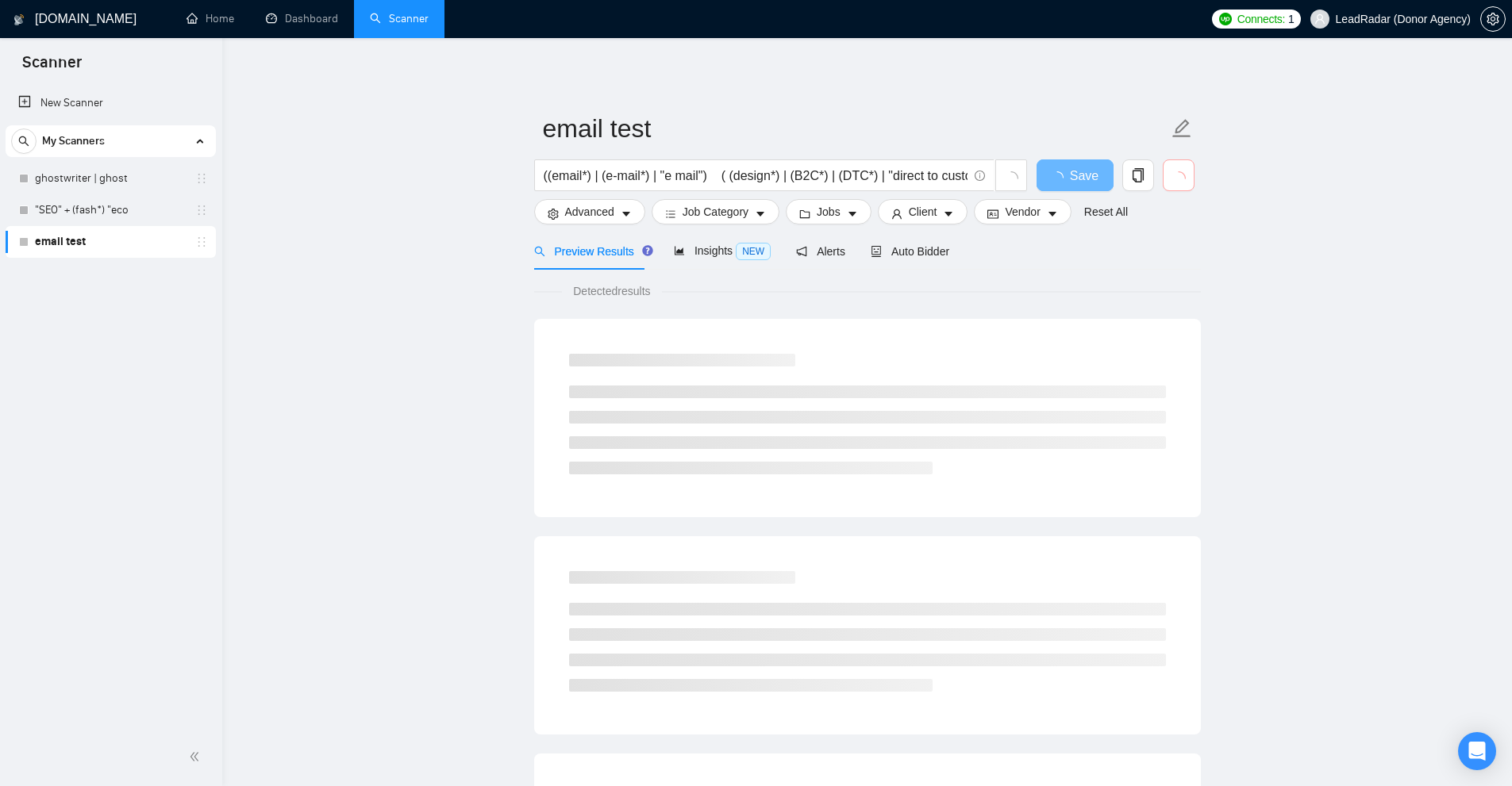
click at [1185, 180] on icon "loading" at bounding box center [1178, 178] width 18 height 18
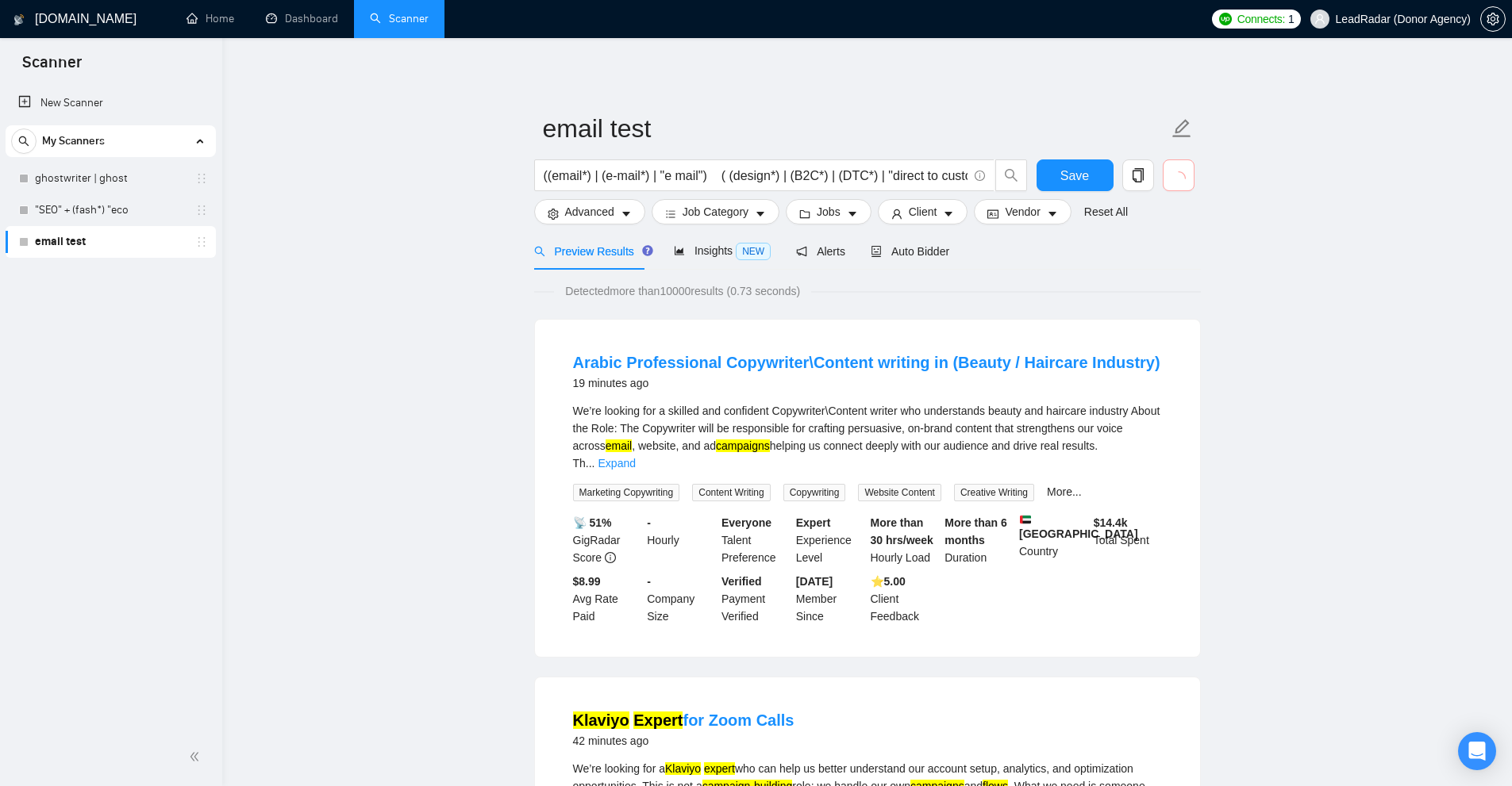
click at [1185, 180] on icon "loading" at bounding box center [1178, 178] width 20 height 20
click at [1185, 180] on icon "delete" at bounding box center [1178, 175] width 14 height 14
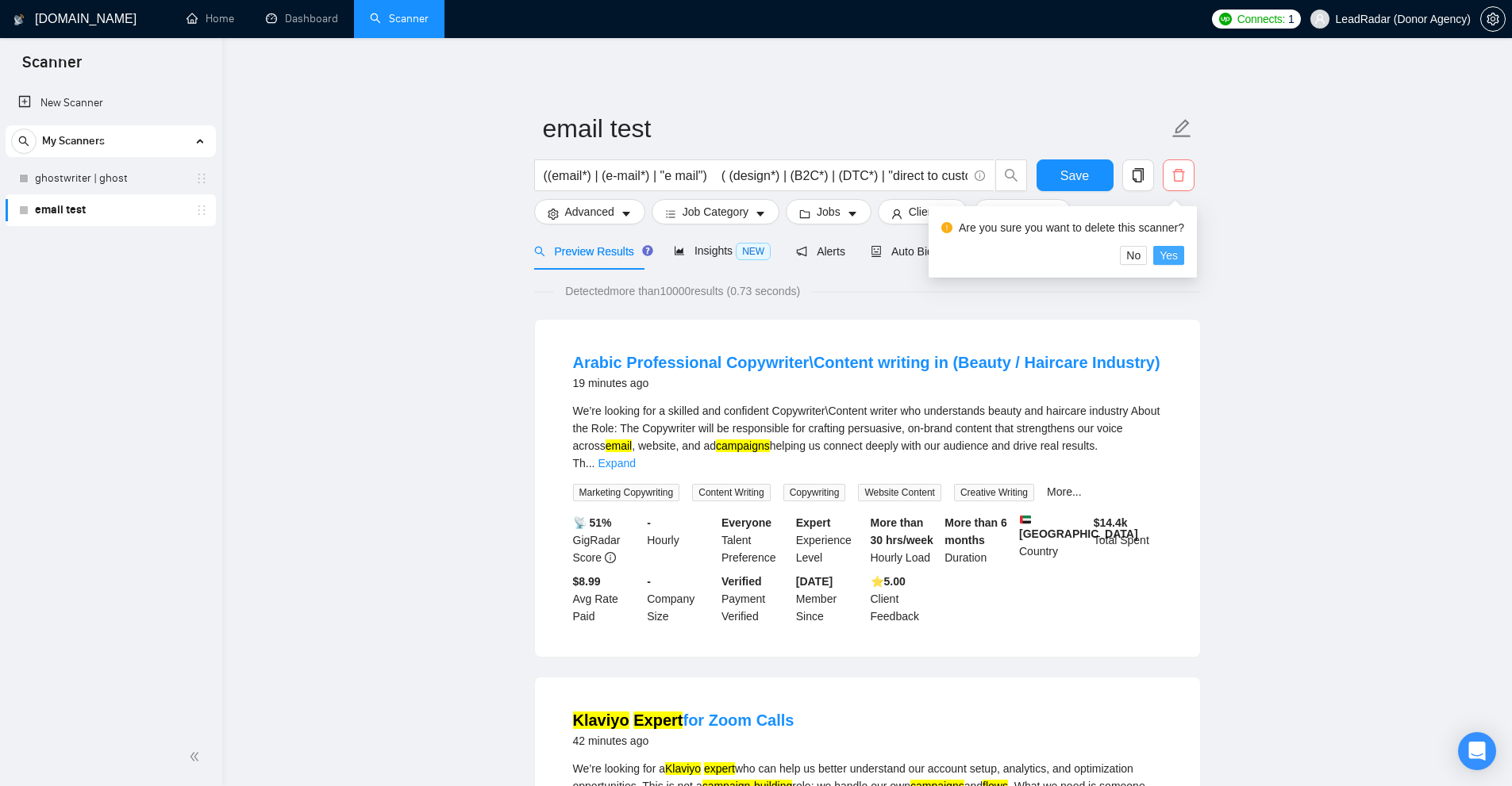
click at [1173, 253] on span "Yes" at bounding box center [1168, 255] width 18 height 18
click at [121, 187] on link "ghostwriter | ghost" at bounding box center [110, 178] width 151 height 31
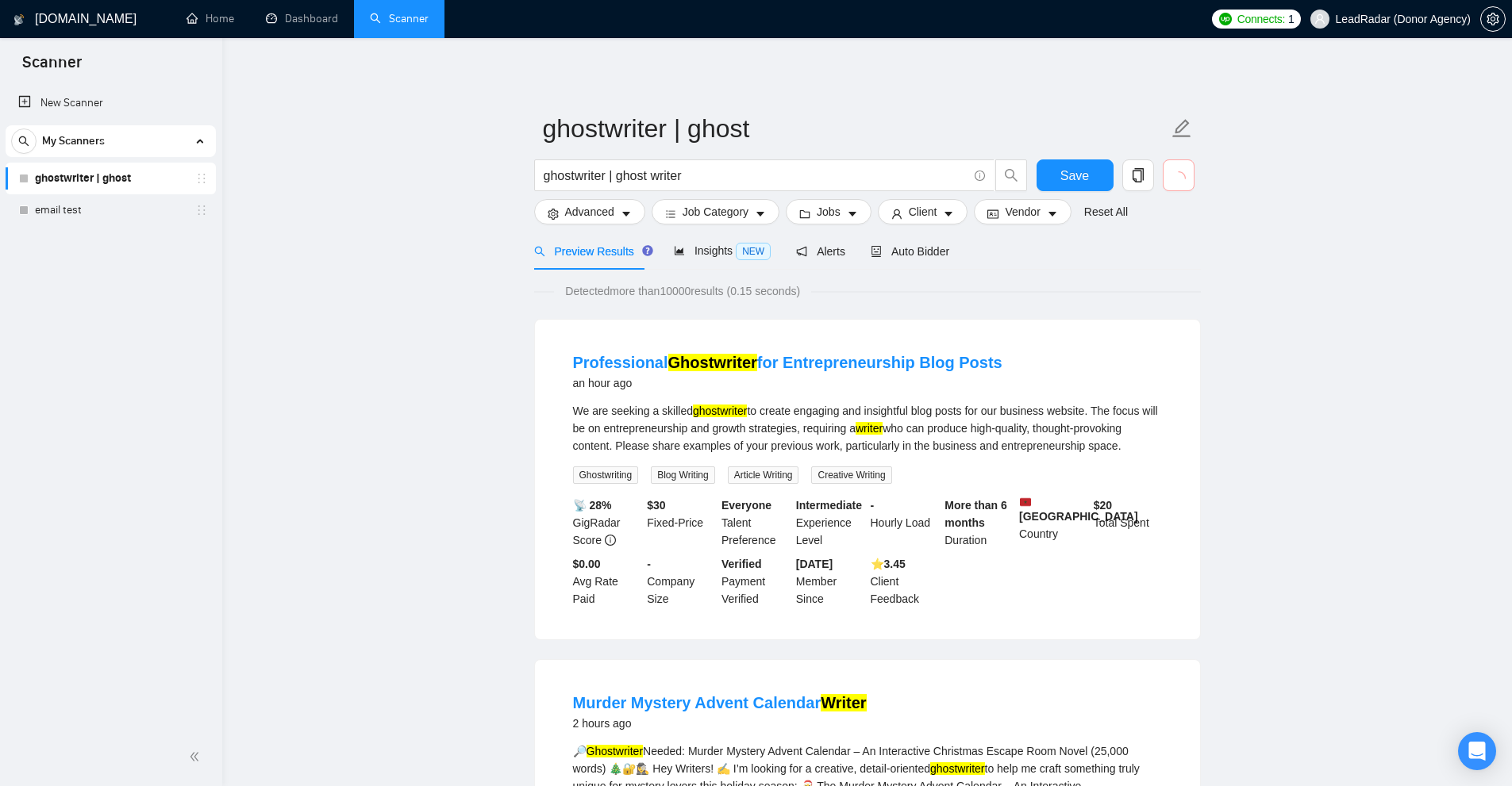
click at [1182, 183] on button "button" at bounding box center [1178, 174] width 31 height 31
click at [1168, 260] on span "Yes" at bounding box center [1168, 255] width 18 height 18
